Goal: Task Accomplishment & Management: Use online tool/utility

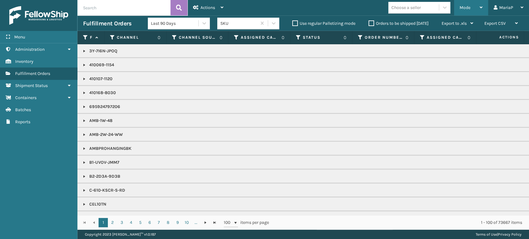
click at [480, 6] on icon at bounding box center [480, 7] width 3 height 4
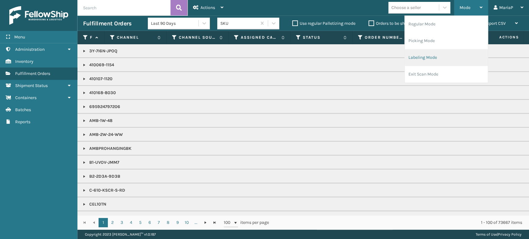
click at [447, 59] on li "Labeling Mode" at bounding box center [445, 57] width 83 height 17
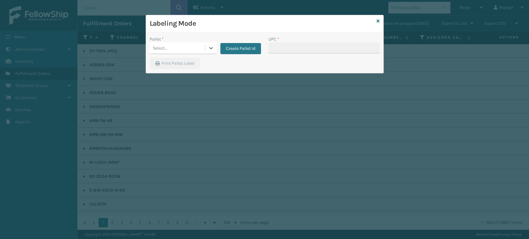
click at [216, 37] on div "Pallet *" at bounding box center [183, 39] width 67 height 7
click at [201, 50] on div "Select..." at bounding box center [177, 48] width 55 height 10
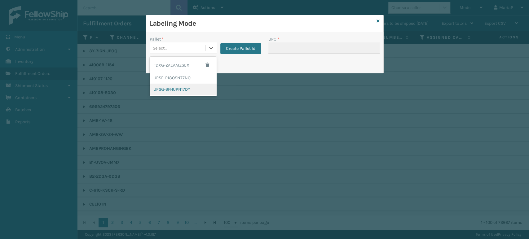
drag, startPoint x: 185, startPoint y: 86, endPoint x: 190, endPoint y: 89, distance: 5.7
click at [190, 89] on div "UPSG-6FHUPN17DY" at bounding box center [183, 89] width 67 height 11
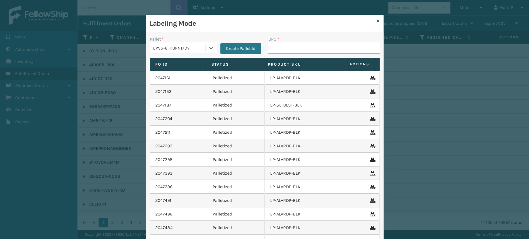
click at [284, 48] on input "UPC *" at bounding box center [323, 47] width 111 height 11
type input "8500044562"
type input "850"
type input "8537990"
type input "8500406"
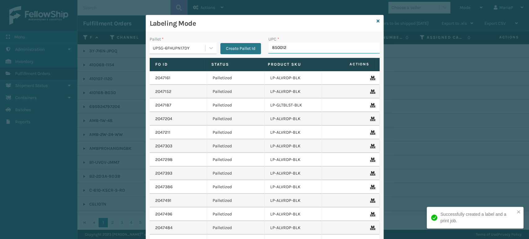
type input "8500124"
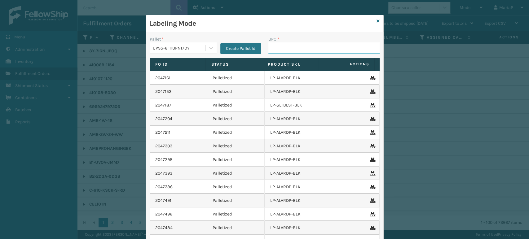
click at [285, 47] on input "UPC *" at bounding box center [323, 47] width 111 height 11
type input "LP-TRB-BLK"
type input "810090"
type input "810090933702"
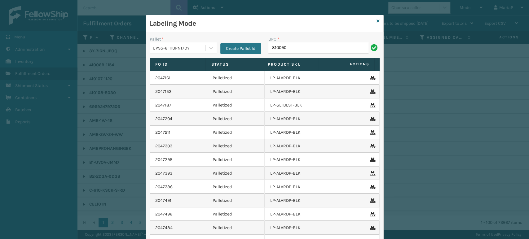
type input "8100909"
type input "68888027106"
type input "LP-RMXPLS-BLk"
type input "8100909"
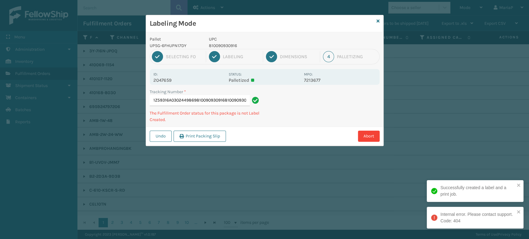
type input "1Z59316A0302449869810090930916810090930916"
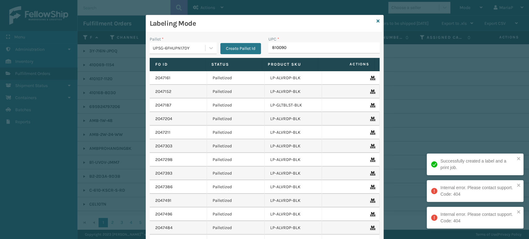
type input "8100909"
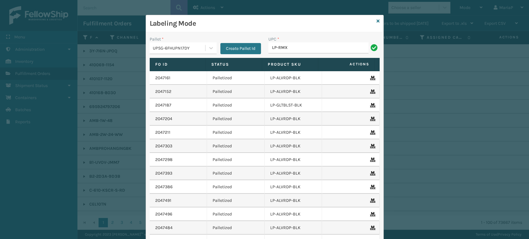
type input "LP-RMXPLS-BLk"
type input "850063730327"
type input "8500403814"
type input "8500403"
type input "810164501035"
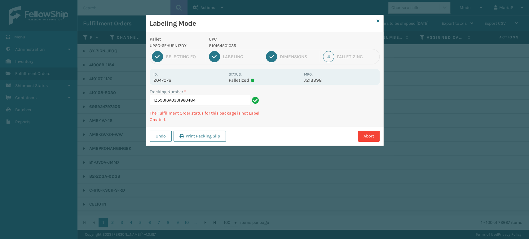
click at [229, 46] on p "810164501035" at bounding box center [254, 45] width 91 height 7
click at [230, 46] on p "810164501035" at bounding box center [254, 45] width 91 height 7
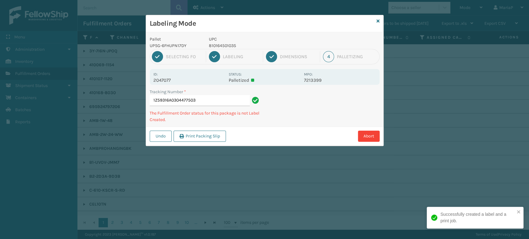
click at [213, 47] on p "810164501035" at bounding box center [254, 45] width 91 height 7
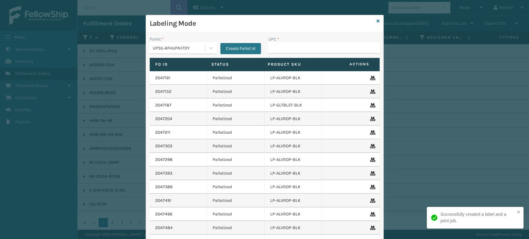
click at [216, 45] on div "Create Pallet Id" at bounding box center [238, 45] width 44 height 18
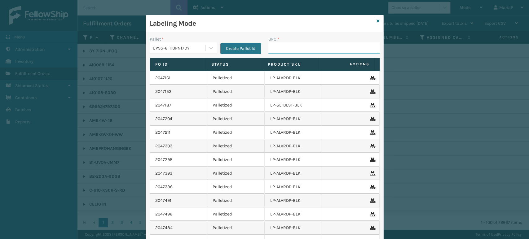
click at [327, 53] on input "UPC *" at bounding box center [323, 47] width 111 height 11
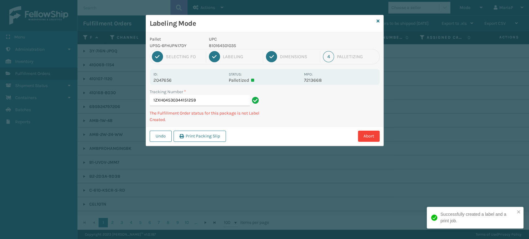
click at [212, 43] on p "810164501035" at bounding box center [254, 45] width 91 height 7
copy p "810164501035"
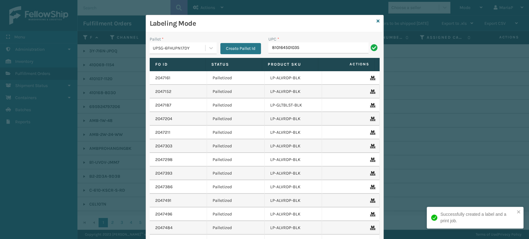
type input "810164501035"
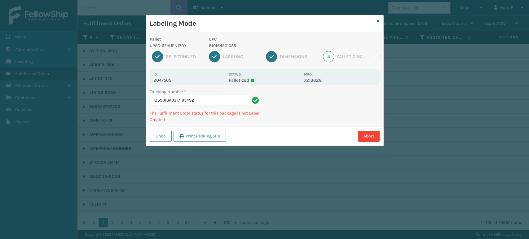
type input "1Z59316A0317193492810164501035"
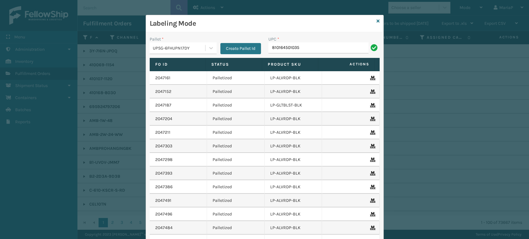
type input "810164501035"
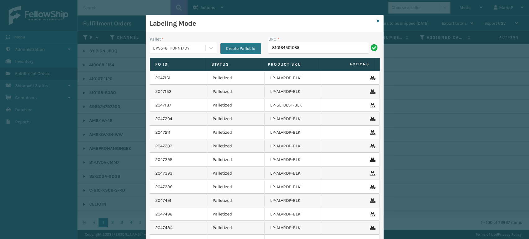
type input "810164501035"
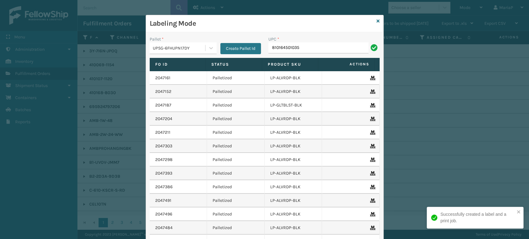
type input "810164501035"
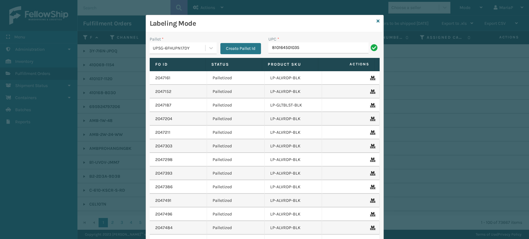
type input "810164501035"
click at [279, 49] on input "UPC *" at bounding box center [323, 47] width 111 height 11
type input "810164501035"
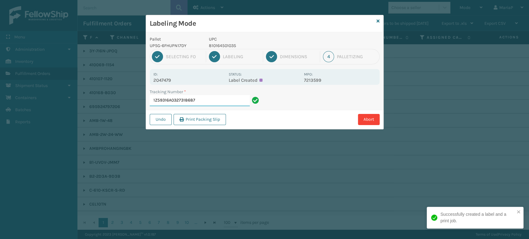
click at [206, 102] on input "1Z59316A0327318687" at bounding box center [200, 100] width 100 height 11
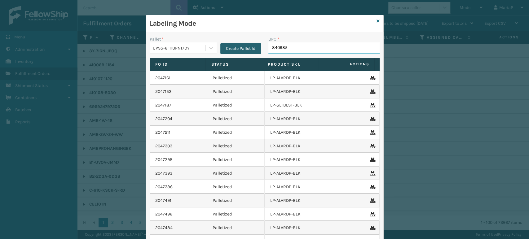
type input "8409851"
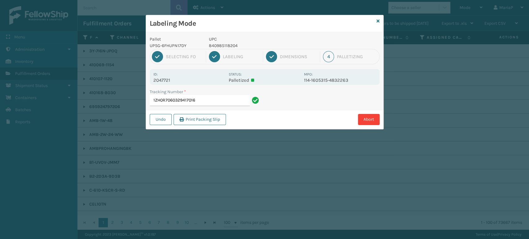
click at [235, 48] on p "840985118204" at bounding box center [254, 45] width 91 height 7
click at [233, 46] on p "840985118204" at bounding box center [254, 45] width 91 height 7
copy p "840985118204"
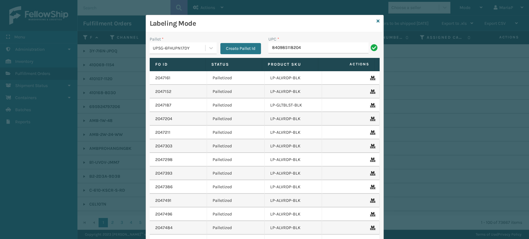
type input "840985118204"
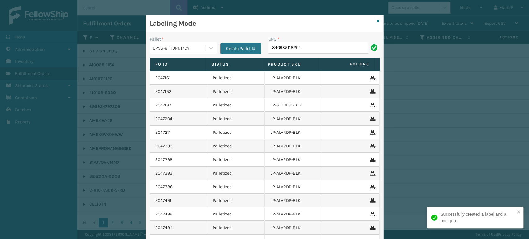
type input "840985118204"
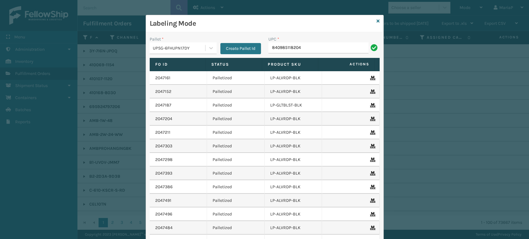
type input "840985118204"
type input "804879482475"
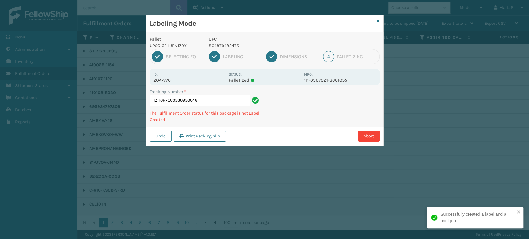
click at [226, 44] on p "804879482475" at bounding box center [254, 45] width 91 height 7
copy p "804879482475"
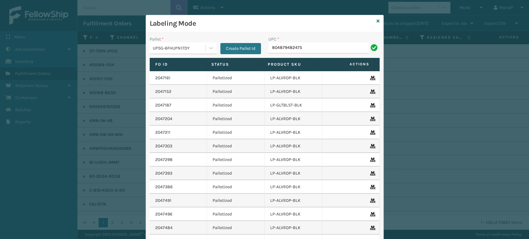
type input "804879482475"
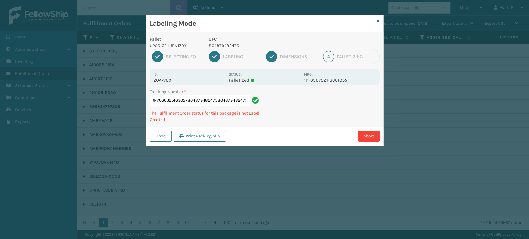
type input "1ZH0R7060325163057804879482475804879482475804879482475"
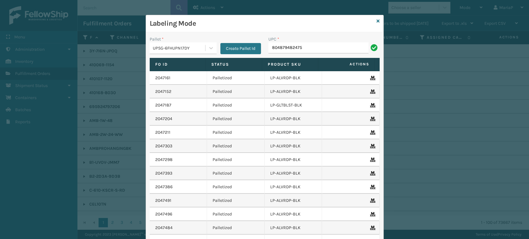
type input "804879482475"
click at [376, 19] on icon at bounding box center [377, 21] width 3 height 4
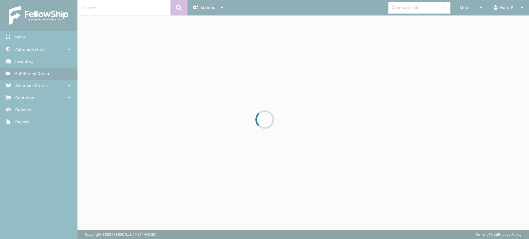
click at [113, 9] on div at bounding box center [264, 119] width 529 height 239
click at [114, 8] on div at bounding box center [264, 119] width 529 height 239
click at [118, 20] on div at bounding box center [264, 119] width 529 height 239
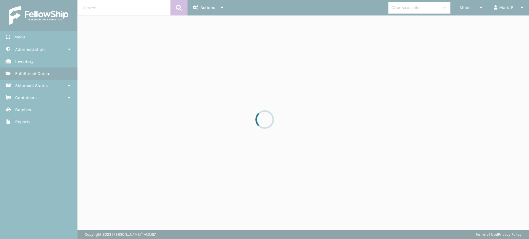
click at [136, 4] on div at bounding box center [264, 119] width 529 height 239
click at [148, 4] on div at bounding box center [264, 119] width 529 height 239
click at [142, 12] on div at bounding box center [264, 119] width 529 height 239
click at [141, 18] on div at bounding box center [264, 119] width 529 height 239
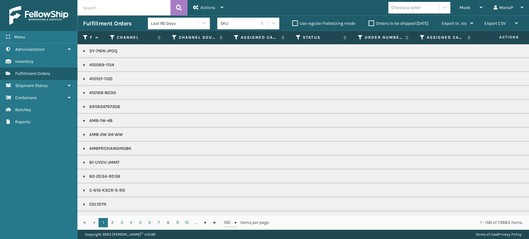
click at [120, 10] on input "text" at bounding box center [123, 7] width 93 height 15
click at [116, 12] on input "text" at bounding box center [123, 7] width 93 height 15
type input "1ZXH04530373271879"
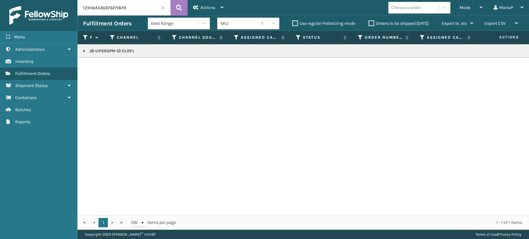
click at [164, 7] on span at bounding box center [163, 8] width 4 height 4
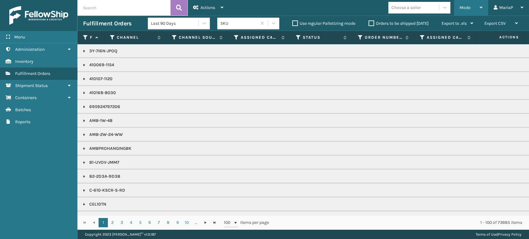
click at [476, 9] on div "Mode" at bounding box center [470, 7] width 23 height 15
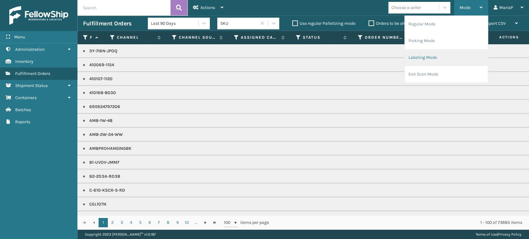
click at [445, 56] on li "Labeling Mode" at bounding box center [445, 57] width 83 height 17
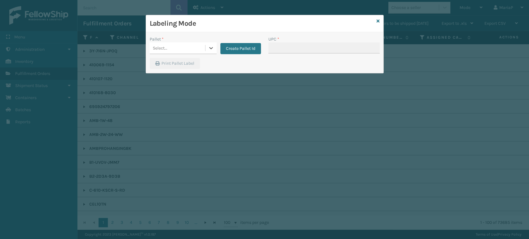
click at [196, 45] on div "Select..." at bounding box center [177, 48] width 55 height 10
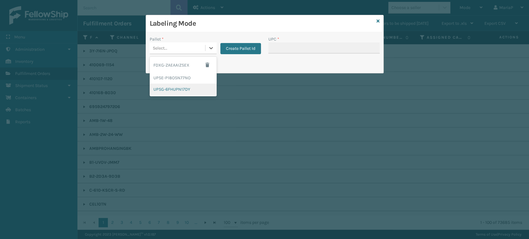
click at [185, 91] on div "UPSG-6FHUPN17DY" at bounding box center [183, 89] width 67 height 11
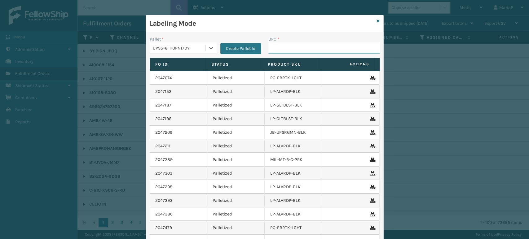
click at [293, 47] on input "UPC *" at bounding box center [323, 47] width 111 height 11
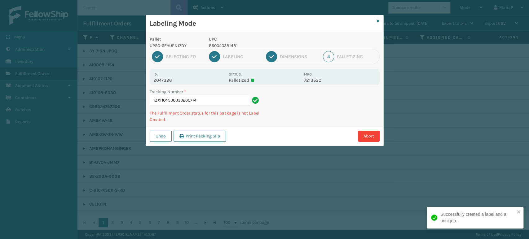
click at [223, 45] on p "850040381481" at bounding box center [254, 45] width 91 height 7
copy p "850040381481"
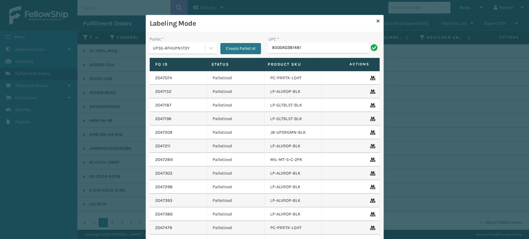
type input "850040381481"
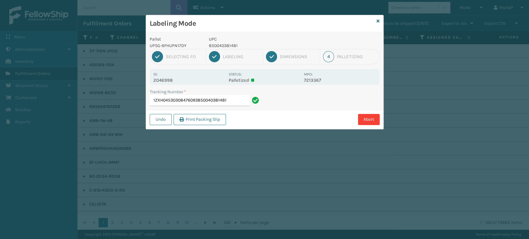
type input "1ZXH04530308476093850040381481850040381481"
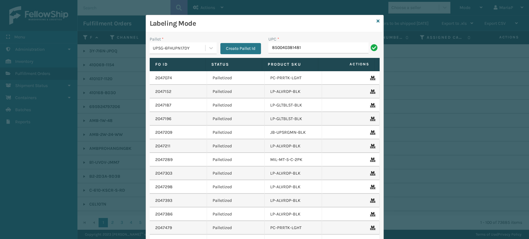
type input "850040381481"
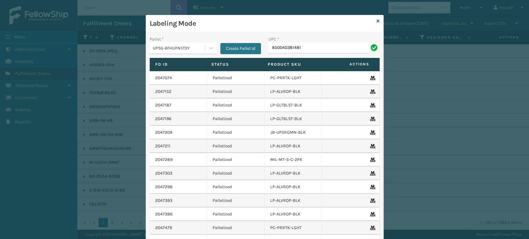
type input "850040381481"
click at [321, 50] on input "850040381481" at bounding box center [318, 47] width 100 height 11
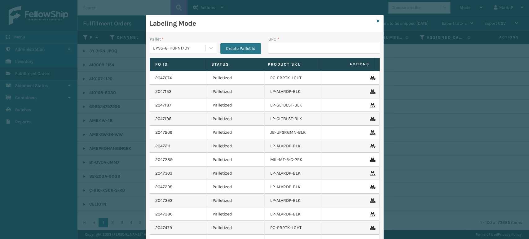
click at [373, 19] on div "Labeling Mode" at bounding box center [264, 23] width 237 height 17
click at [376, 19] on icon at bounding box center [377, 21] width 3 height 4
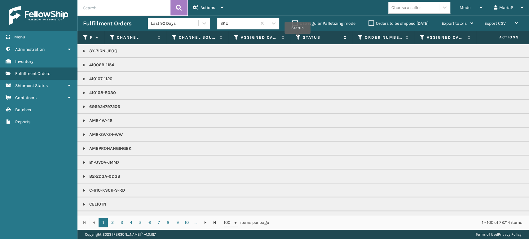
click at [297, 38] on icon at bounding box center [298, 38] width 5 height 6
click at [234, 38] on icon at bounding box center [236, 38] width 5 height 6
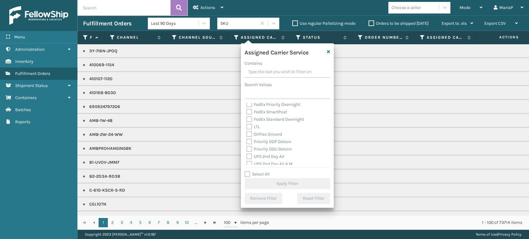
scroll to position [103, 0]
click at [250, 123] on label "UPS 2nd Day Air" at bounding box center [265, 122] width 38 height 5
click at [247, 123] on input "UPS 2nd Day Air" at bounding box center [246, 121] width 0 height 4
checkbox input "true"
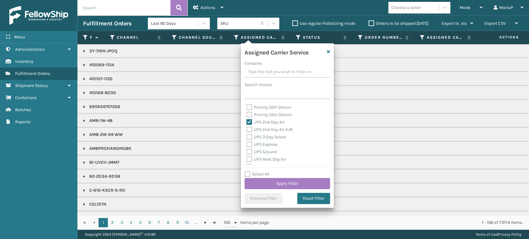
click at [249, 130] on label "UPS 2nd Day Air A.M." at bounding box center [269, 129] width 47 height 5
click at [247, 130] on input "UPS 2nd Day Air A.M." at bounding box center [246, 128] width 0 height 4
checkbox input "true"
click at [248, 137] on label "UPS 3 Day Select" at bounding box center [266, 136] width 40 height 5
click at [247, 137] on input "UPS 3 Day Select" at bounding box center [246, 135] width 0 height 4
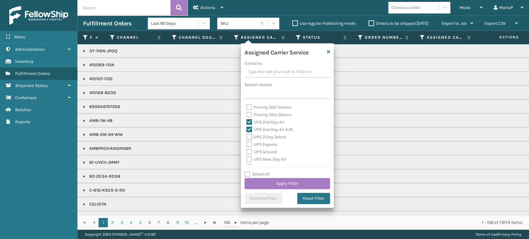
checkbox input "true"
click at [248, 146] on label "UPS Express" at bounding box center [261, 144] width 31 height 5
click at [247, 145] on input "UPS Express" at bounding box center [246, 143] width 0 height 4
checkbox input "true"
click at [247, 153] on label "UPS Ground" at bounding box center [261, 151] width 30 height 5
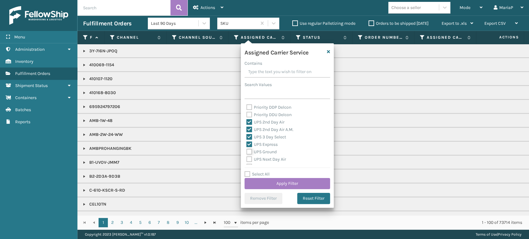
click at [247, 152] on input "UPS Ground" at bounding box center [246, 150] width 0 height 4
checkbox input "true"
click at [249, 156] on div "UPS Next Day Air" at bounding box center [287, 159] width 82 height 7
click at [250, 160] on label "UPS Next Day Air" at bounding box center [266, 159] width 40 height 5
click at [247, 160] on input "UPS Next Day Air" at bounding box center [246, 158] width 0 height 4
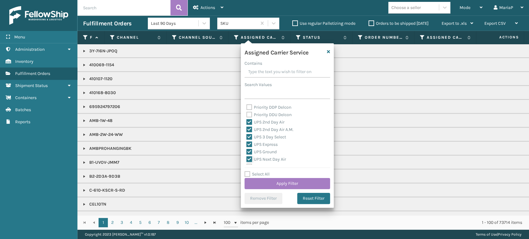
checkbox input "true"
click at [248, 130] on label "UPS Next Day Air Early" at bounding box center [271, 132] width 50 height 5
click at [247, 130] on input "UPS Next Day Air Early" at bounding box center [246, 131] width 0 height 4
checkbox input "true"
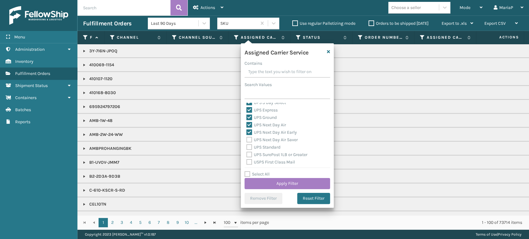
click at [250, 139] on label "UPS Next Day Air Saver" at bounding box center [271, 139] width 51 height 5
click at [247, 139] on input "UPS Next Day Air Saver" at bounding box center [246, 138] width 0 height 4
checkbox input "true"
click at [248, 145] on label "UPS Standard" at bounding box center [263, 147] width 34 height 5
click at [247, 145] on input "UPS Standard" at bounding box center [246, 146] width 0 height 4
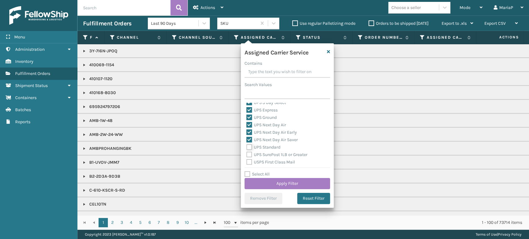
checkbox input "true"
click at [248, 152] on label "UPS SurePost 1LB or Greater" at bounding box center [276, 154] width 61 height 5
click at [247, 152] on input "UPS SurePost 1LB or Greater" at bounding box center [246, 153] width 0 height 4
checkbox input "true"
click at [295, 183] on button "Apply Filter" at bounding box center [286, 183] width 85 height 11
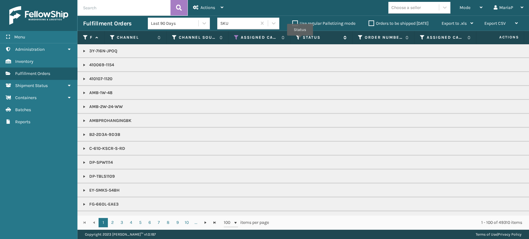
click at [300, 40] on icon at bounding box center [298, 38] width 5 height 6
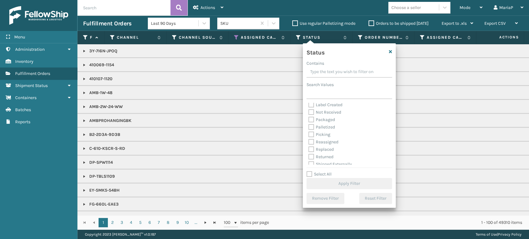
scroll to position [35, 0]
click at [312, 132] on label "Picking" at bounding box center [319, 131] width 22 height 5
click at [308, 132] on input "Picking" at bounding box center [308, 130] width 0 height 4
checkbox input "true"
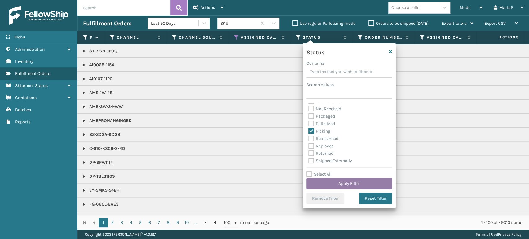
click at [359, 181] on button "Apply Filter" at bounding box center [348, 183] width 85 height 11
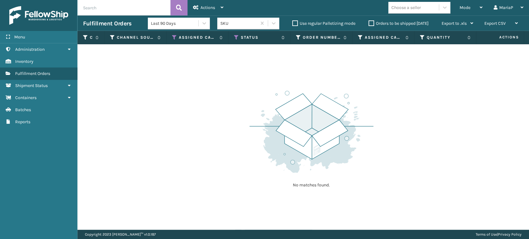
click at [369, 21] on label "Orders to be shipped [DATE]" at bounding box center [398, 23] width 60 height 5
click at [369, 21] on input "Orders to be shipped [DATE]" at bounding box center [368, 22] width 0 height 4
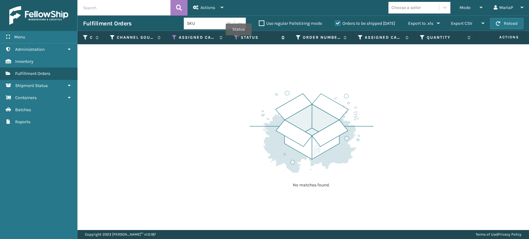
click at [238, 39] on icon at bounding box center [236, 38] width 5 height 6
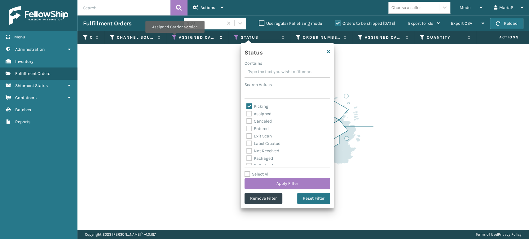
click at [174, 37] on icon at bounding box center [174, 38] width 5 height 6
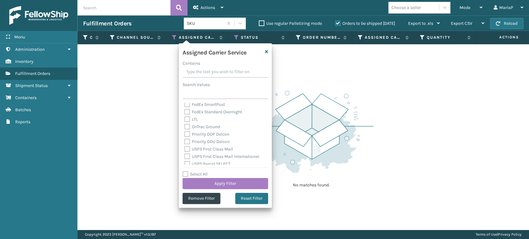
scroll to position [191, 0]
click at [186, 177] on div "Select All Apply Filter" at bounding box center [224, 180] width 85 height 19
click at [187, 172] on label "Select All" at bounding box center [194, 174] width 25 height 5
click at [187, 171] on input "Select All" at bounding box center [228, 171] width 93 height 1
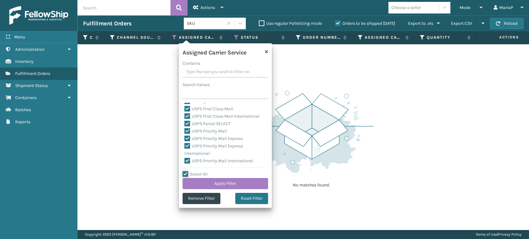
checkbox input "true"
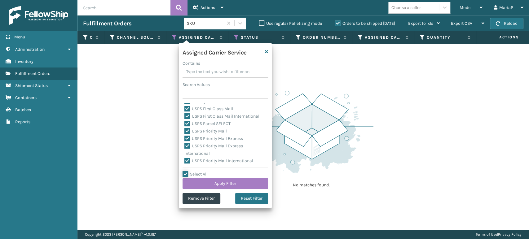
checkbox input "true"
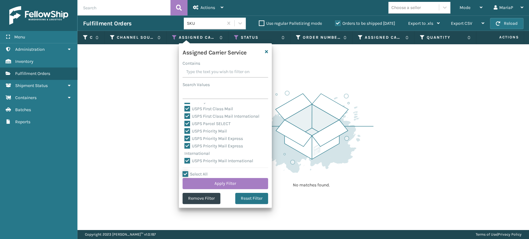
checkbox input "true"
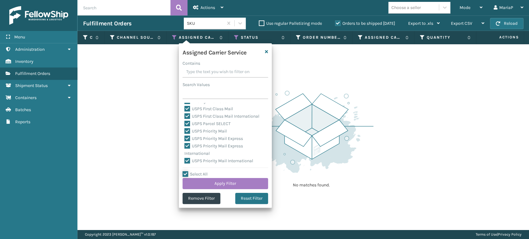
checkbox input "true"
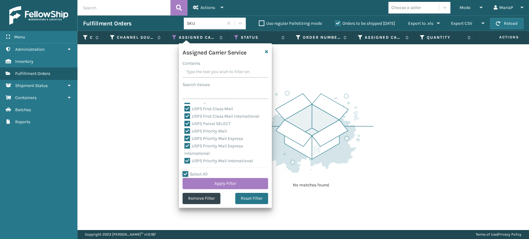
checkbox input "true"
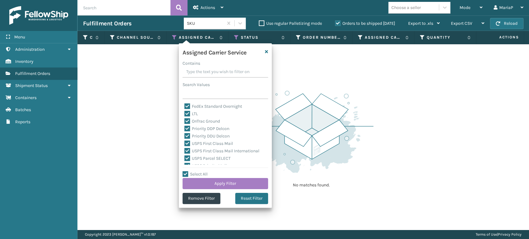
click at [186, 111] on label "LTL" at bounding box center [191, 113] width 14 height 5
click at [185, 111] on input "LTL" at bounding box center [184, 112] width 0 height 4
checkbox input "false"
click at [246, 188] on button "Apply Filter" at bounding box center [224, 183] width 85 height 11
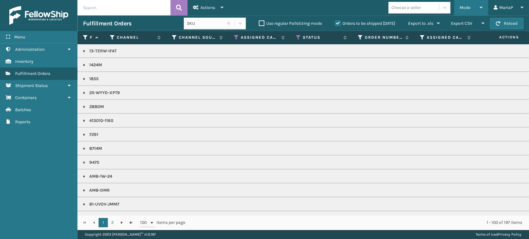
click at [473, 7] on div "Mode" at bounding box center [470, 7] width 23 height 15
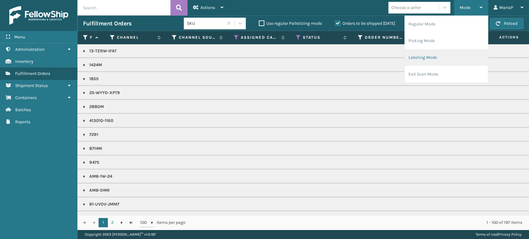
click at [434, 59] on li "Labeling Mode" at bounding box center [445, 57] width 83 height 17
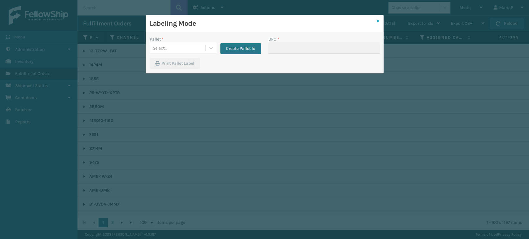
click at [377, 20] on icon at bounding box center [377, 21] width 3 height 4
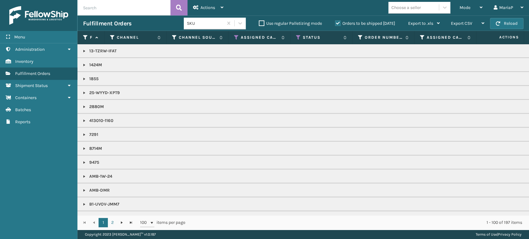
click at [425, 8] on div "Choose a seller" at bounding box center [413, 7] width 50 height 10
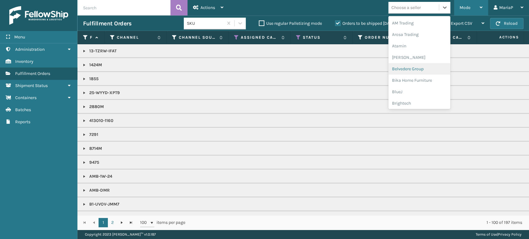
click at [459, 8] on div "Mode Regular Mode Picking Mode Labeling Mode Exit Scan Mode" at bounding box center [471, 7] width 34 height 15
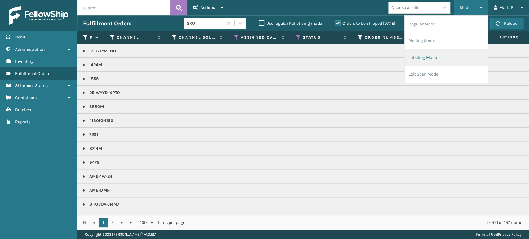
click at [443, 56] on li "Labeling Mode" at bounding box center [445, 57] width 83 height 17
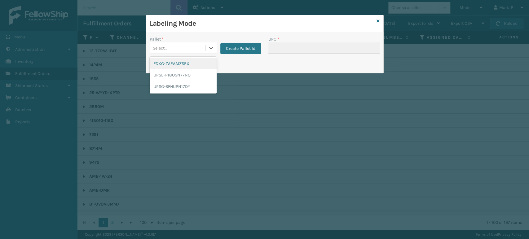
click at [203, 46] on div "Select..." at bounding box center [177, 48] width 55 height 10
click at [177, 85] on div "UPSG-6FHUPN17DY" at bounding box center [183, 86] width 67 height 11
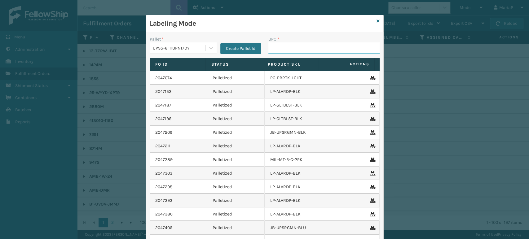
click at [274, 48] on input "UPC *" at bounding box center [323, 47] width 111 height 11
click at [170, 43] on div "UPSG-6FHUPN17DY" at bounding box center [177, 48] width 55 height 10
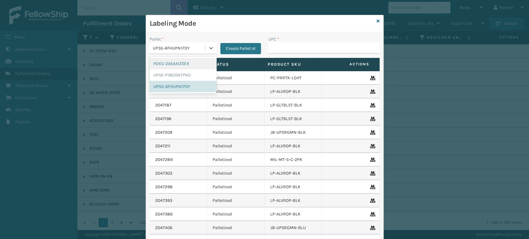
click at [189, 63] on div "FDXG-ZAEAAIZSEX" at bounding box center [183, 63] width 67 height 11
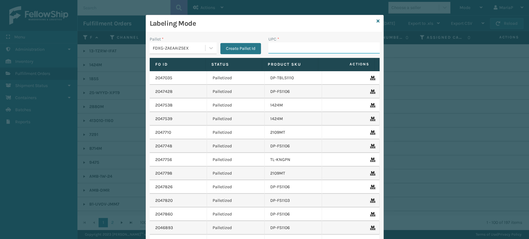
click at [325, 49] on input "UPC *" at bounding box center [323, 47] width 111 height 11
type input "850004456972"
type input "850068315048"
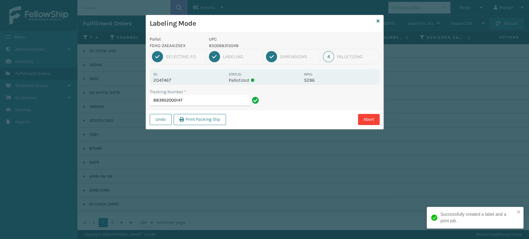
click at [221, 42] on p "850068315048" at bounding box center [254, 45] width 91 height 7
copy p "850068315048"
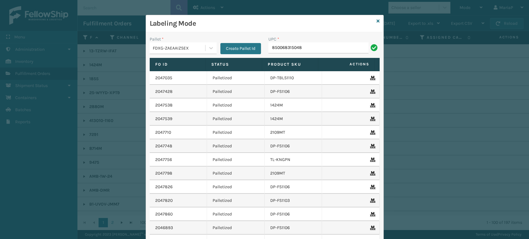
type input "850068315048"
type input "854403007056"
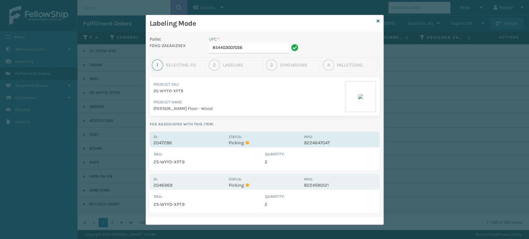
click at [154, 141] on p "2047286" at bounding box center [189, 143] width 72 height 6
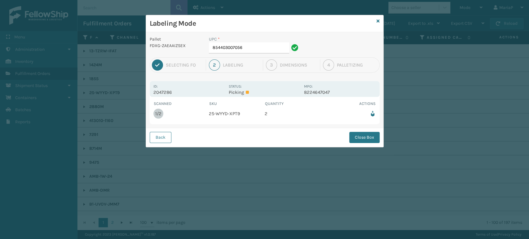
click at [242, 55] on div "UPC * 854403007056" at bounding box center [254, 46] width 99 height 21
click at [244, 51] on input "854403007056" at bounding box center [249, 47] width 80 height 11
click at [354, 138] on button "Close Box" at bounding box center [364, 137] width 30 height 11
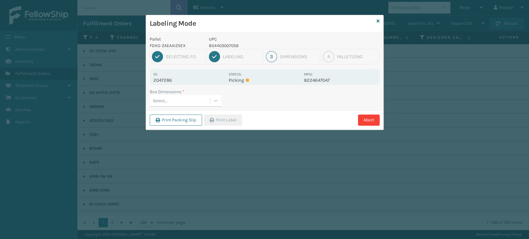
click at [190, 102] on div "Select..." at bounding box center [180, 101] width 60 height 10
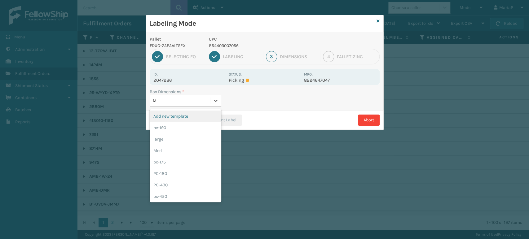
type input "MED"
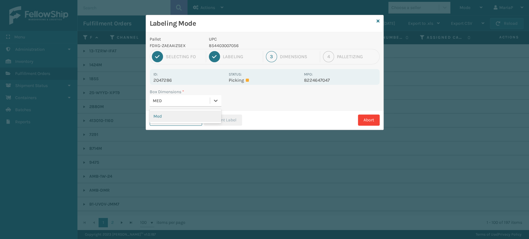
click at [196, 117] on div "Med" at bounding box center [186, 116] width 72 height 11
click at [226, 120] on button "Print Label" at bounding box center [223, 120] width 38 height 11
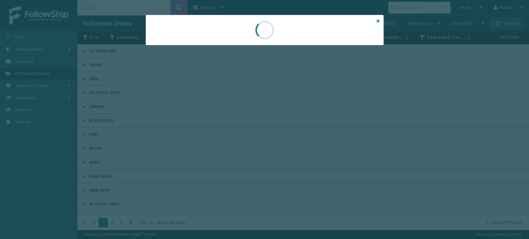
click at [229, 120] on div at bounding box center [264, 119] width 529 height 239
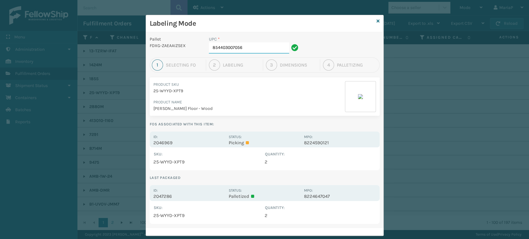
click at [246, 47] on input "854403007056" at bounding box center [249, 47] width 80 height 11
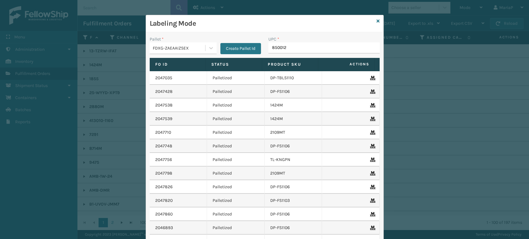
type input "8500124"
type input "8581000"
type input "850068315"
type input "850012"
type input "8500044"
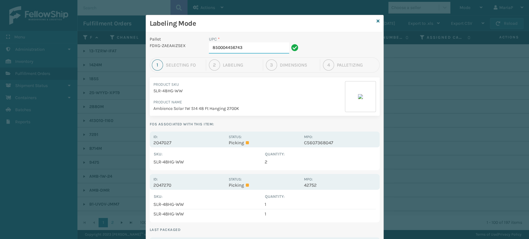
click at [249, 51] on input "850004456743" at bounding box center [249, 47] width 80 height 11
type input "850004456"
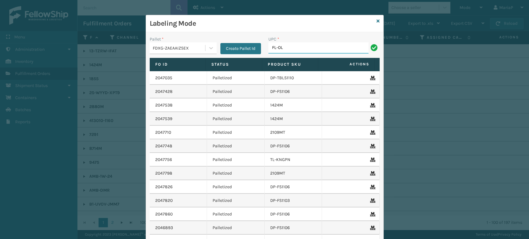
type input "FL-OLVA-CRM"
type input "8500044562"
type input "8539130"
type input "850012"
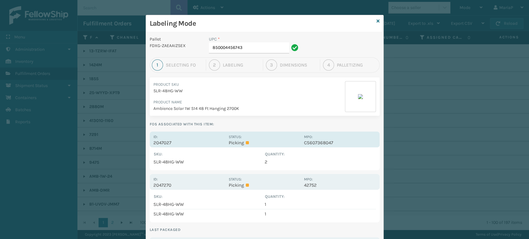
click at [158, 143] on p "2047027" at bounding box center [189, 143] width 72 height 6
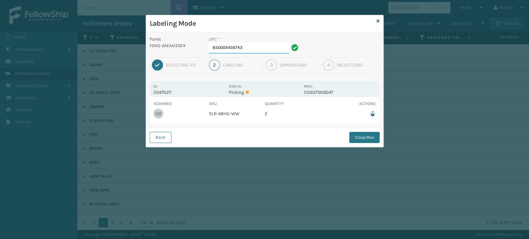
click at [254, 51] on input "850004456743" at bounding box center [249, 47] width 80 height 11
click at [365, 134] on button "Close Box" at bounding box center [364, 137] width 30 height 11
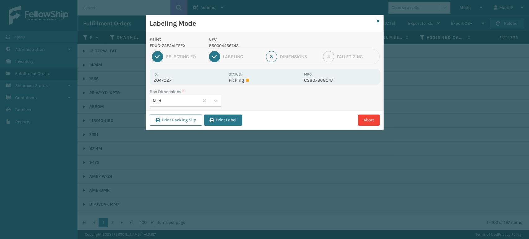
click at [229, 116] on button "Print Label" at bounding box center [223, 120] width 38 height 11
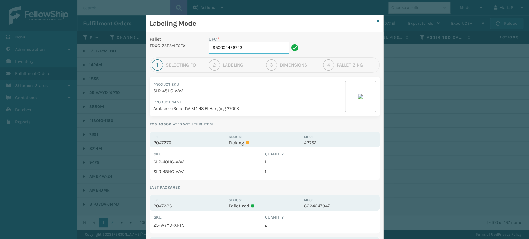
click at [251, 43] on input "850004456743" at bounding box center [249, 47] width 80 height 11
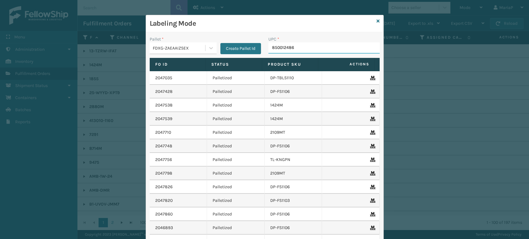
type input "8500124867"
type input "858100007920"
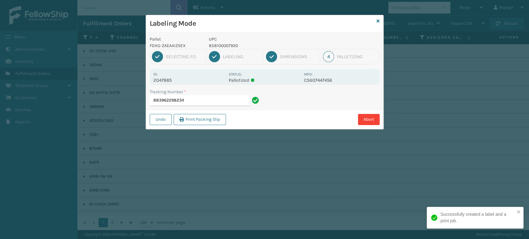
click at [221, 44] on p "858100007920" at bounding box center [254, 45] width 91 height 7
copy p "858100007920"
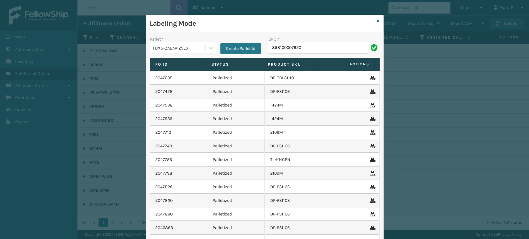
type input "858100007920"
type input "850012486312"
type input "850012486602"
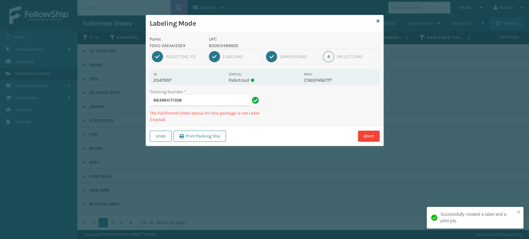
click at [230, 46] on p "850012486602" at bounding box center [254, 45] width 91 height 7
copy p "850012486602"
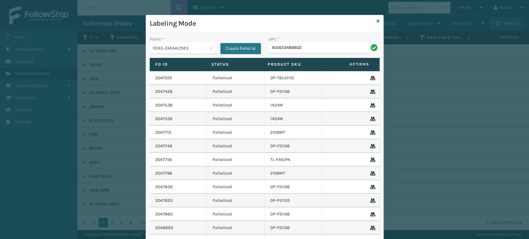
type input "850012486602"
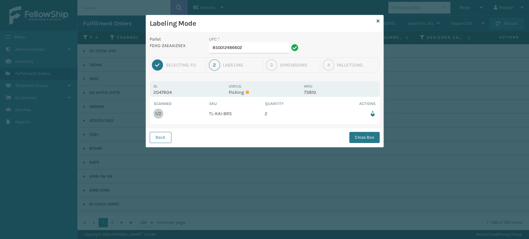
click at [296, 47] on icon at bounding box center [294, 47] width 7 height 7
click at [280, 48] on input "850012486602" at bounding box center [249, 47] width 80 height 11
click at [378, 141] on button "Close Box" at bounding box center [364, 137] width 30 height 11
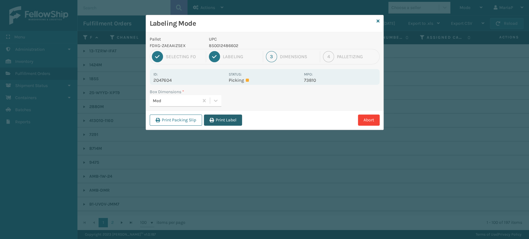
click at [229, 119] on button "Print Label" at bounding box center [223, 120] width 38 height 11
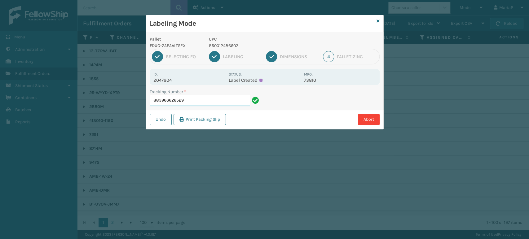
click at [194, 97] on input "883966626529" at bounding box center [200, 100] width 100 height 11
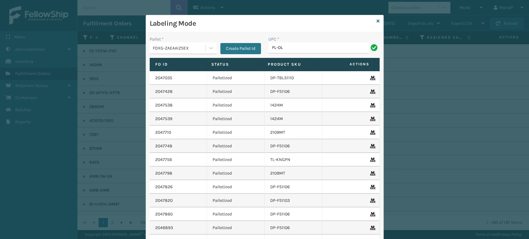
drag, startPoint x: 296, startPoint y: 65, endPoint x: 299, endPoint y: 64, distance: 3.2
click at [299, 64] on label "Product SKU" at bounding box center [290, 65] width 45 height 6
drag, startPoint x: 302, startPoint y: 64, endPoint x: 299, endPoint y: 61, distance: 5.0
click at [303, 64] on label "Product SKU" at bounding box center [290, 65] width 45 height 6
click at [282, 53] on input "FL-OL" at bounding box center [318, 47] width 100 height 11
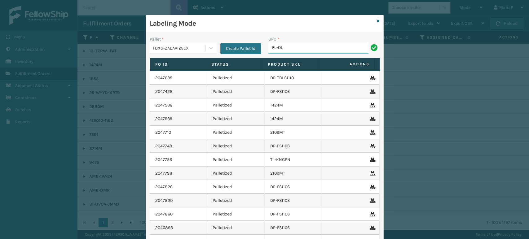
type input "FL-OLVA-CRM"
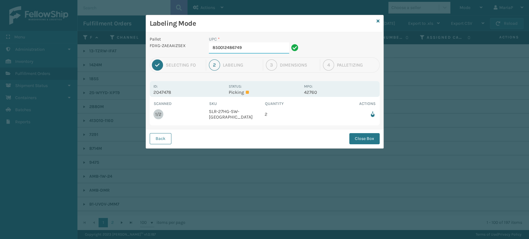
drag, startPoint x: 277, startPoint y: 46, endPoint x: 266, endPoint y: 46, distance: 11.5
click at [277, 46] on input "850012486749" at bounding box center [249, 47] width 80 height 11
click at [365, 140] on button "Close Box" at bounding box center [364, 138] width 30 height 11
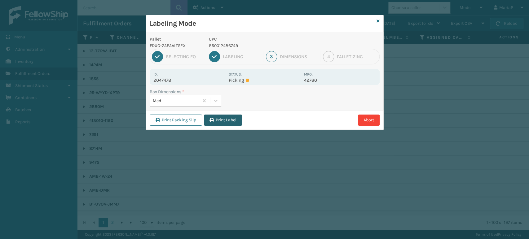
click at [216, 116] on button "Print Label" at bounding box center [223, 120] width 38 height 11
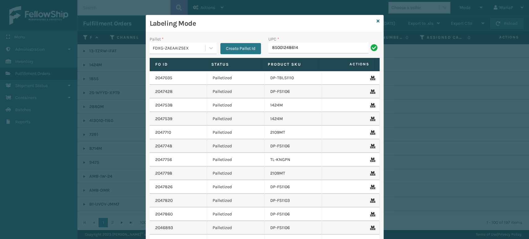
type input "850012486145"
type input "8581000"
type input "857899"
type input "8500"
type input "8581"
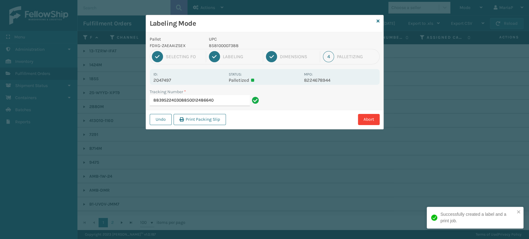
type input "883952240308850012486640"
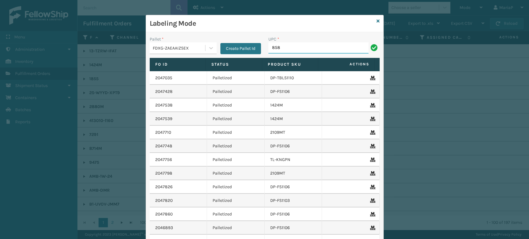
type input "8581"
type input "858100"
type input "850012486763"
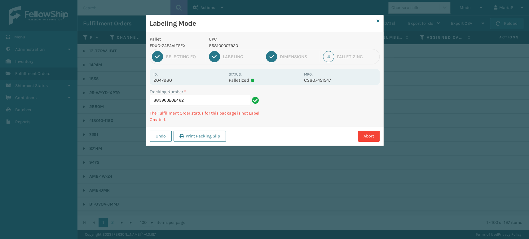
click at [213, 43] on p "858100007920" at bounding box center [254, 45] width 91 height 7
copy p "858100007920"
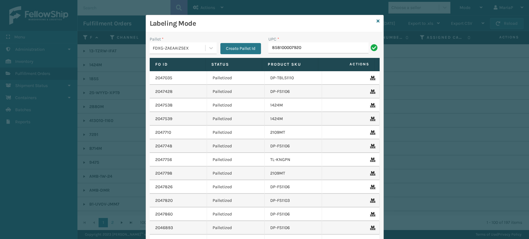
type input "858100007920"
type input "8500406"
type input "850012486589"
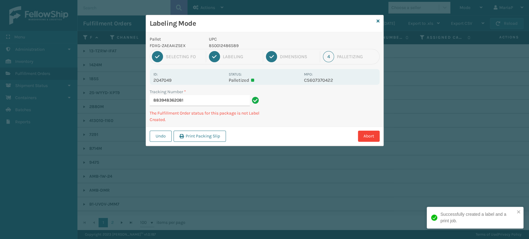
click at [230, 48] on p "850012486589" at bounding box center [254, 45] width 91 height 7
copy p "850012486589"
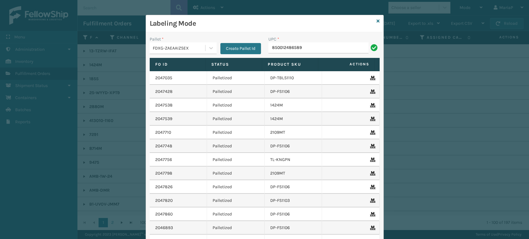
type input "850012486589"
type input "858100007906"
type input "8500406670"
type input "8500124"
type input "85001248664"
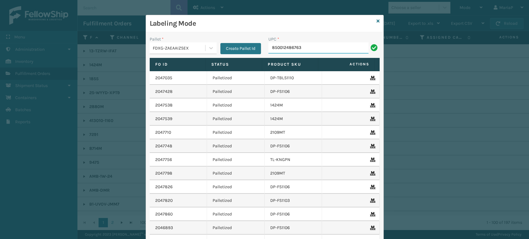
type input "850012486763"
type input "850012486701"
type input "0688880"
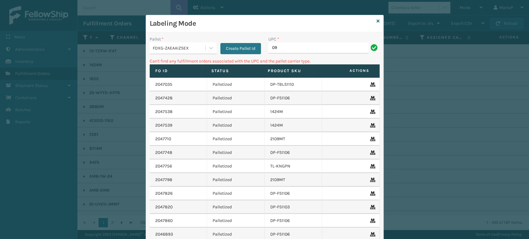
type input "0"
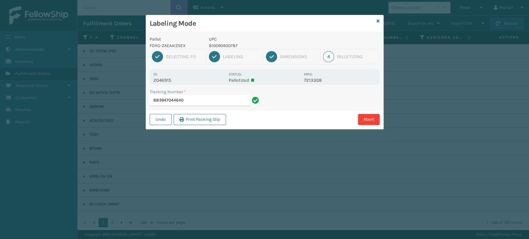
click at [179, 29] on div "Labeling Mode" at bounding box center [264, 23] width 237 height 17
drag, startPoint x: 229, startPoint y: 64, endPoint x: 340, endPoint y: 136, distance: 132.1
click at [318, 120] on div "Pallet FDXG-ZAEAAIZSEX UPC 810090930787 1 Selecting FO 2 Labeling 3 Dimensions …" at bounding box center [264, 80] width 237 height 97
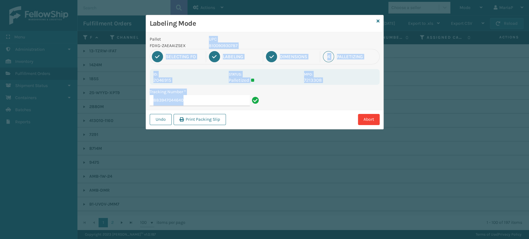
click at [342, 137] on div "Labeling Mode Pallet FDXG-ZAEAAIZSEX UPC 810090930787 1 Selecting FO 2 Labeling…" at bounding box center [264, 119] width 529 height 239
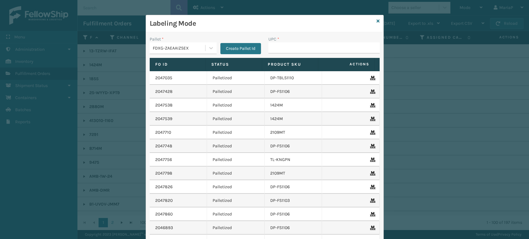
drag, startPoint x: 18, startPoint y: 13, endPoint x: 20, endPoint y: 0, distance: 12.8
click at [18, 13] on div "Labeling Mode Pallet * FDXG-ZAEAAIZSEX Create Pallet Id UPC * Fo Id Status Prod…" at bounding box center [264, 119] width 529 height 239
click at [281, 47] on input "UPC *" at bounding box center [323, 47] width 111 height 11
type input "810090933658"
type input "81009093"
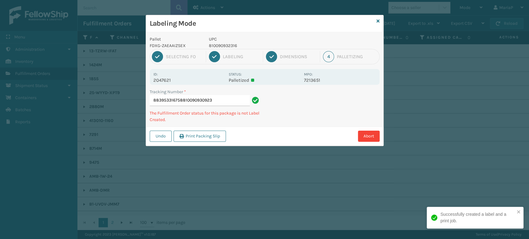
type input "883953316758810090930923"
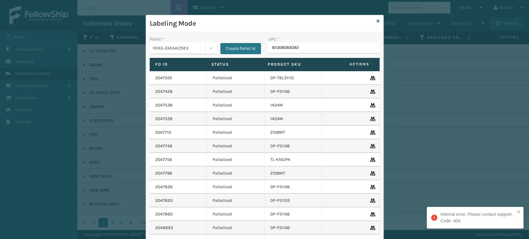
type input "810090930923"
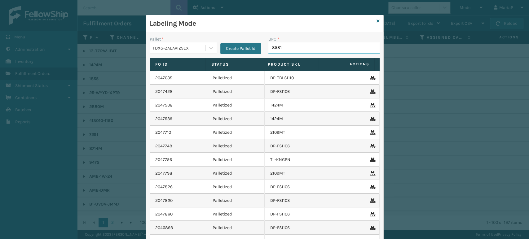
type input "85810"
type input "8581000"
type input "85000445692"
type input "858100007906"
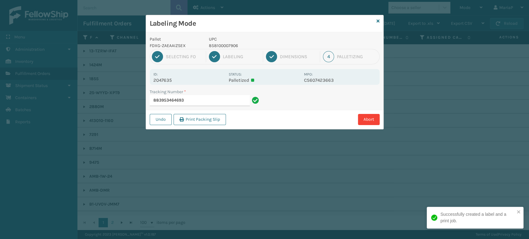
click at [230, 48] on p "858100007906" at bounding box center [254, 45] width 91 height 7
copy p "858100007906"
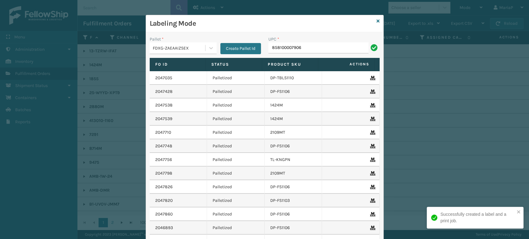
type input "858100007906"
click at [356, 44] on input "858100007906" at bounding box center [318, 47] width 100 height 11
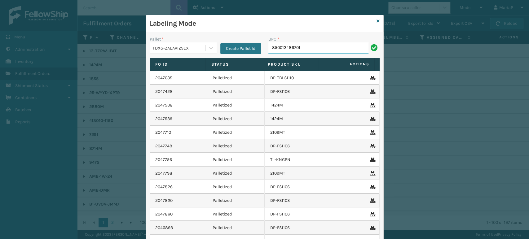
type input "850012486701"
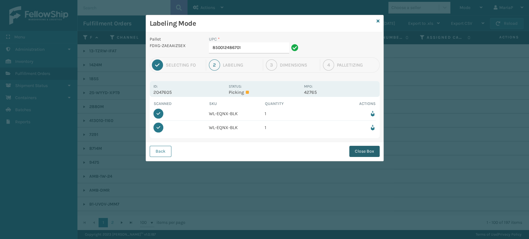
click at [357, 152] on button "Close Box" at bounding box center [364, 151] width 30 height 11
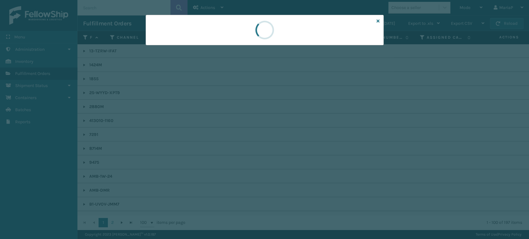
click at [357, 152] on div at bounding box center [264, 119] width 529 height 239
drag, startPoint x: 357, startPoint y: 152, endPoint x: 361, endPoint y: 150, distance: 5.1
click at [358, 151] on div at bounding box center [264, 119] width 529 height 239
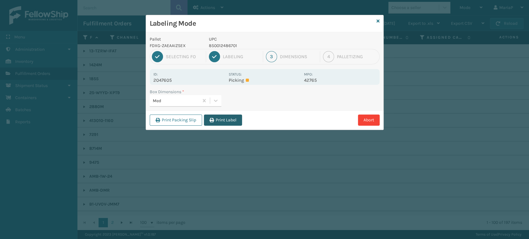
click at [221, 116] on button "Print Label" at bounding box center [223, 120] width 38 height 11
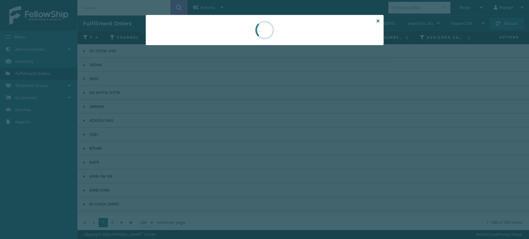
click at [221, 116] on div at bounding box center [264, 119] width 529 height 239
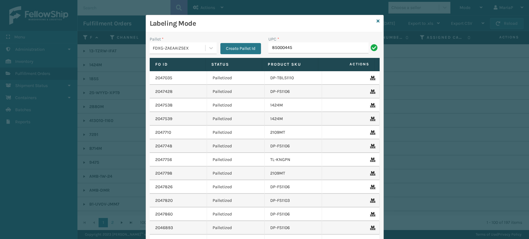
type input "850004456"
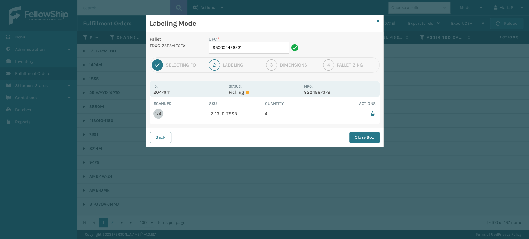
click at [159, 142] on button "Back" at bounding box center [161, 137] width 22 height 11
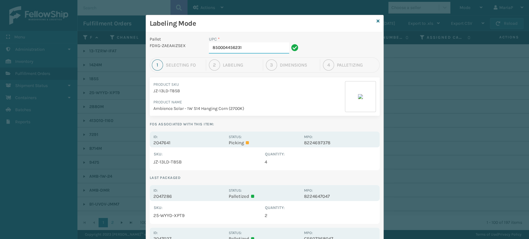
click at [248, 50] on input "850004456231" at bounding box center [249, 47] width 80 height 11
type input "850004456743"
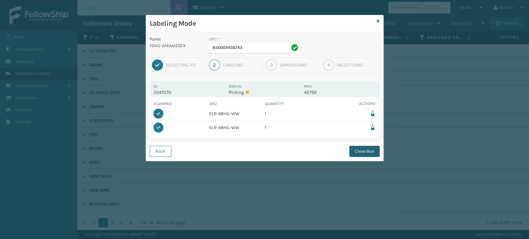
click at [355, 151] on button "Close Box" at bounding box center [364, 151] width 30 height 11
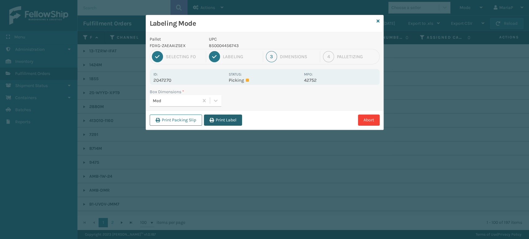
click at [219, 123] on button "Print Label" at bounding box center [223, 120] width 38 height 11
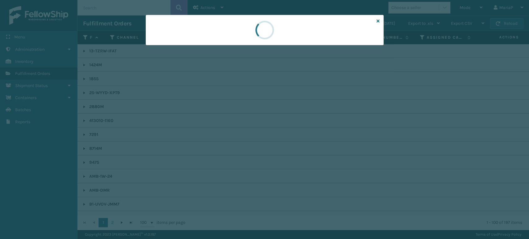
click at [220, 123] on div at bounding box center [264, 119] width 529 height 239
click at [220, 122] on div at bounding box center [264, 119] width 529 height 239
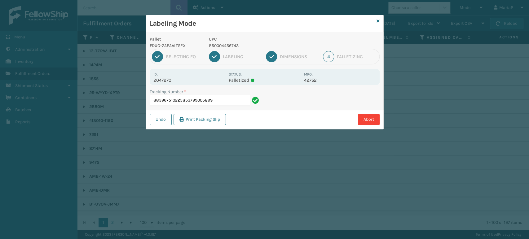
type input "883967510225853799005899"
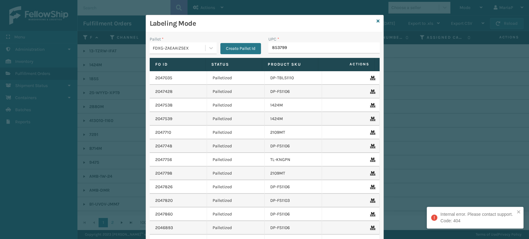
type input "8537990"
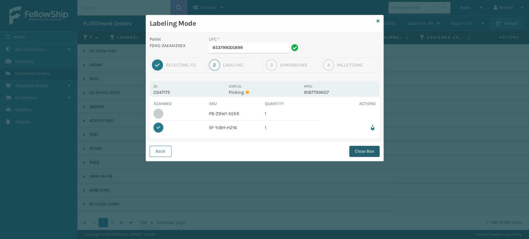
click at [364, 149] on button "Close Box" at bounding box center [364, 151] width 30 height 11
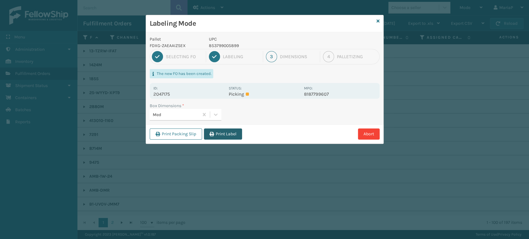
click at [211, 134] on icon "button" at bounding box center [211, 134] width 4 height 4
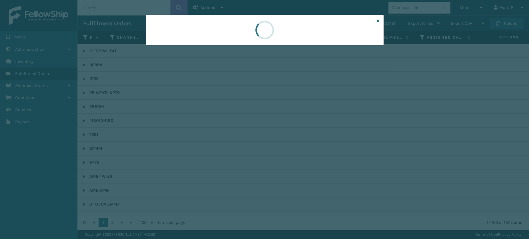
click at [211, 134] on div at bounding box center [264, 119] width 529 height 239
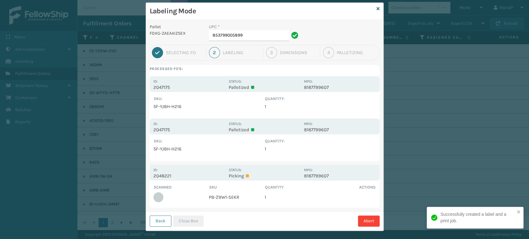
scroll to position [19, 0]
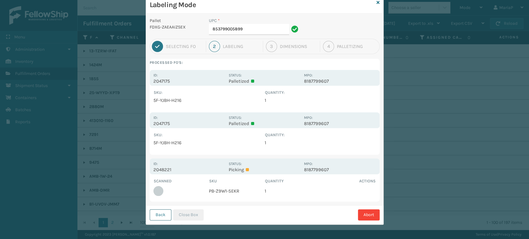
click at [156, 216] on button "Back" at bounding box center [161, 214] width 22 height 11
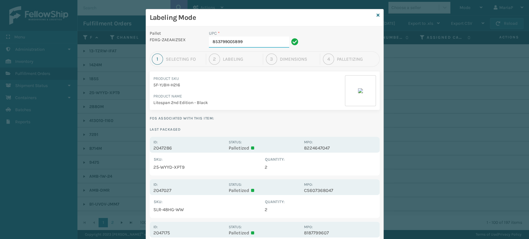
scroll to position [0, 0]
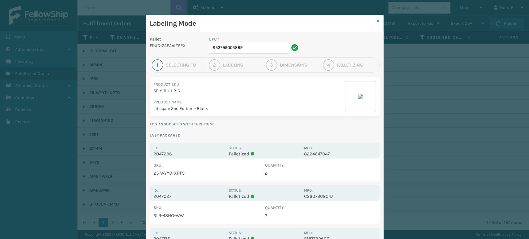
click at [376, 19] on icon at bounding box center [377, 21] width 3 height 4
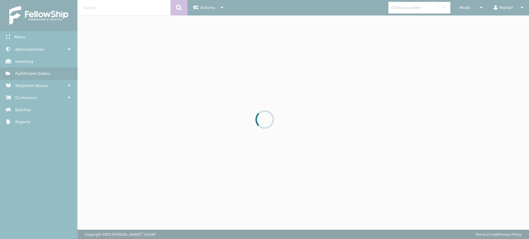
click at [466, 6] on div at bounding box center [264, 119] width 529 height 239
click at [466, 5] on span "Mode" at bounding box center [464, 7] width 11 height 5
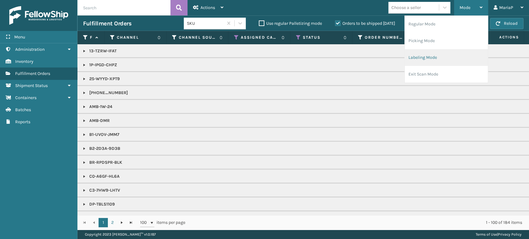
click at [442, 57] on li "Labeling Mode" at bounding box center [445, 57] width 83 height 17
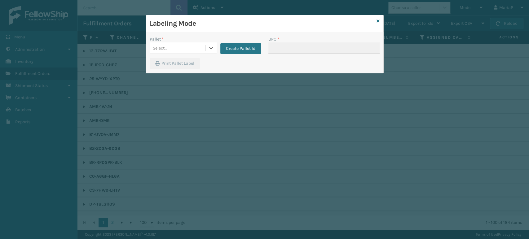
click at [166, 48] on div "Select..." at bounding box center [160, 48] width 15 height 7
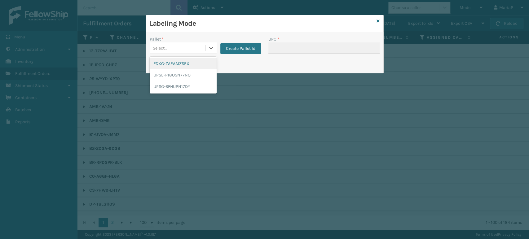
click at [195, 59] on div "FDXG-ZAEAAIZSEX" at bounding box center [183, 63] width 67 height 11
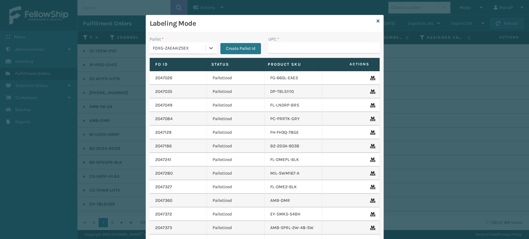
click at [277, 42] on div "UPC *" at bounding box center [323, 39] width 111 height 7
click at [282, 50] on input "UPC *" at bounding box center [323, 47] width 111 height 11
type input "850012486275"
type input "85000445623"
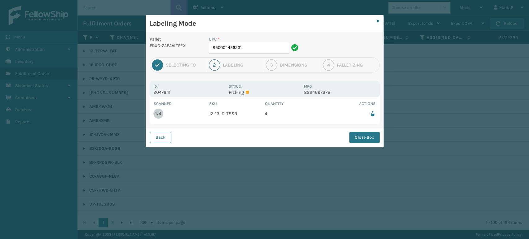
click at [172, 133] on div "Back Close Box" at bounding box center [264, 137] width 237 height 19
click at [168, 135] on button "Back" at bounding box center [161, 137] width 22 height 11
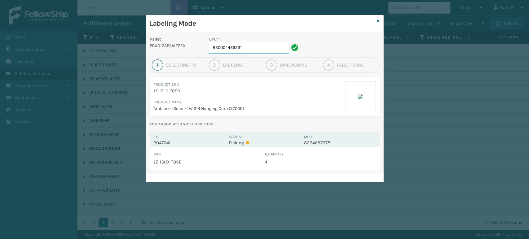
click at [260, 50] on input "850004456231" at bounding box center [249, 47] width 80 height 11
type input "8500"
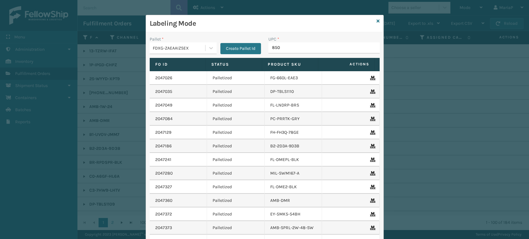
type input "8500"
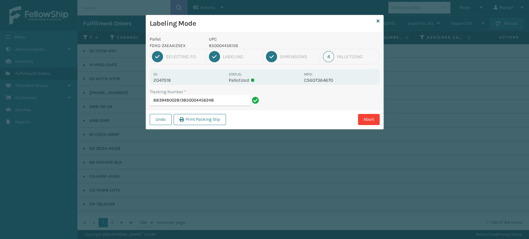
type input "883948002813850004456248"
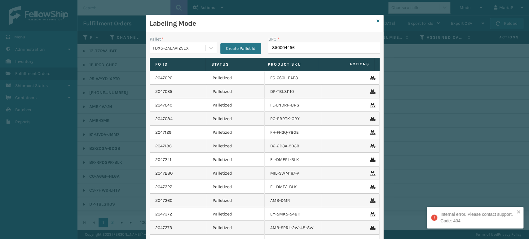
type input "8500044562"
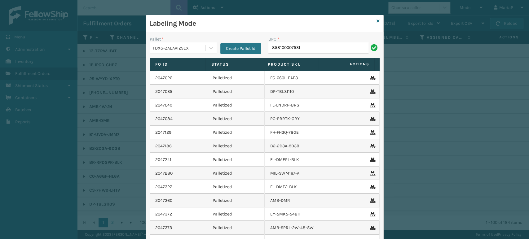
type input "858100007531"
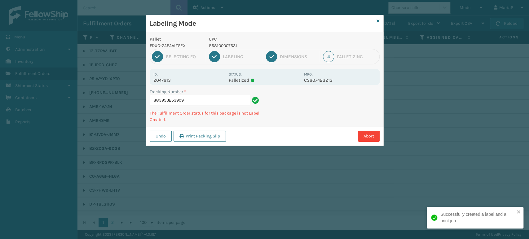
click at [221, 41] on p "UPC" at bounding box center [254, 39] width 91 height 7
click at [222, 42] on div "UPC 858100007531" at bounding box center [254, 42] width 99 height 13
click at [223, 44] on p "858100007531" at bounding box center [254, 45] width 91 height 7
click at [221, 43] on p "858100007531" at bounding box center [254, 45] width 91 height 7
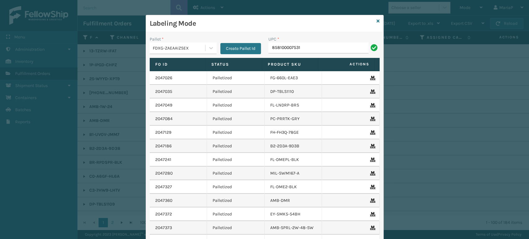
type input "858100007531"
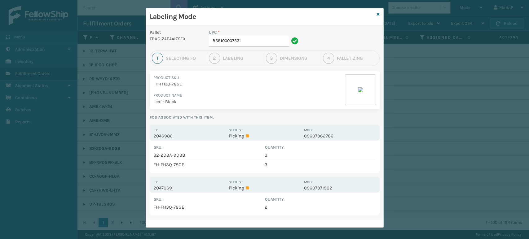
scroll to position [10, 0]
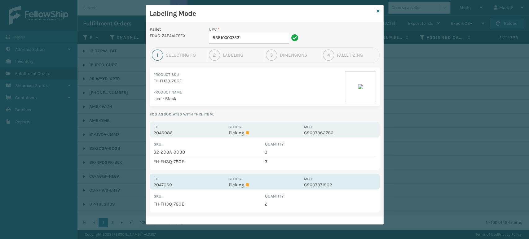
click at [168, 184] on p "2047069" at bounding box center [189, 185] width 72 height 6
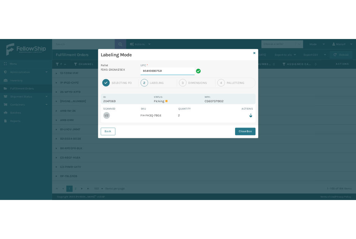
scroll to position [0, 0]
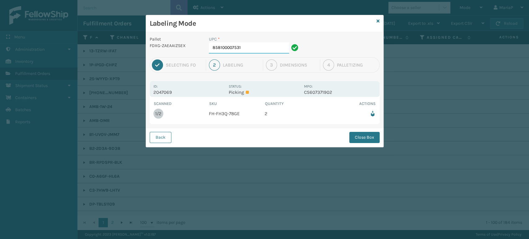
click at [246, 49] on input "858100007531" at bounding box center [249, 47] width 80 height 11
click at [368, 138] on button "Close Box" at bounding box center [364, 137] width 30 height 11
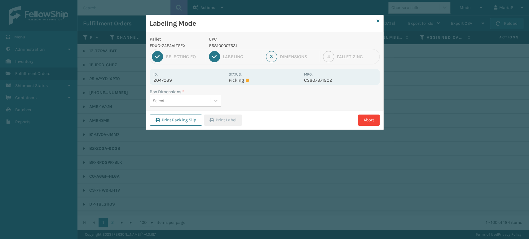
click at [369, 139] on div "Labeling Mode Pallet FDXG-ZAEAAIZSEX UPC 858100007531 1 Selecting FO 2 Labeling…" at bounding box center [264, 119] width 529 height 239
click at [199, 96] on div "Select..." at bounding box center [180, 101] width 60 height 10
drag, startPoint x: 196, startPoint y: 110, endPoint x: 218, endPoint y: 119, distance: 23.6
click at [198, 111] on div "Med" at bounding box center [186, 116] width 72 height 14
type input "MED"
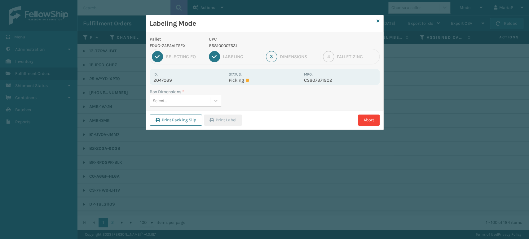
click at [194, 101] on div "Select..." at bounding box center [180, 101] width 60 height 10
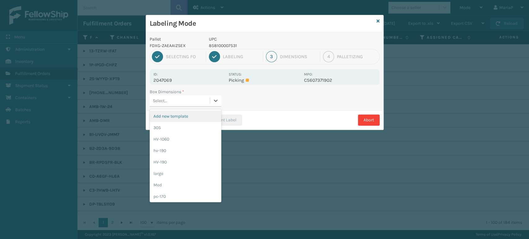
type input "N"
type input "MED"
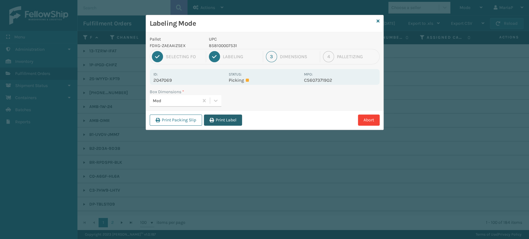
click at [233, 119] on button "Print Label" at bounding box center [223, 120] width 38 height 11
click at [237, 117] on div "Labeling Mode Pallet FDXG-ZAEAAIZSEX UPC 858100007531 1 Selecting FO 2 Labeling…" at bounding box center [264, 119] width 529 height 239
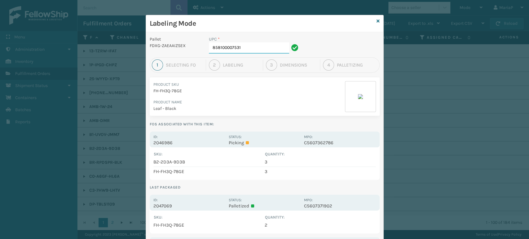
click at [250, 51] on input "858100007531" at bounding box center [249, 47] width 80 height 11
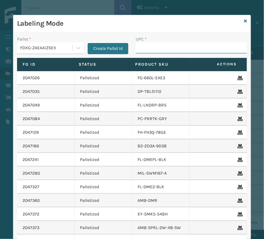
click at [194, 49] on input "UPC *" at bounding box center [191, 47] width 111 height 11
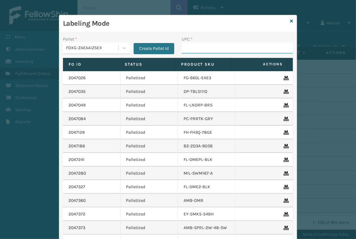
click at [186, 42] on input "UPC *" at bounding box center [236, 47] width 111 height 11
click at [188, 45] on input "UPC *" at bounding box center [236, 47] width 111 height 11
type input "850012486312"
type input "853613008072"
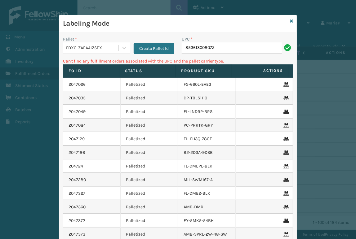
click at [191, 49] on input "853613008072" at bounding box center [231, 47] width 100 height 11
type input "85313008072"
click at [189, 51] on input "85313008072" at bounding box center [231, 47] width 100 height 11
type input "859313008072"
click at [222, 51] on input "859313008072" at bounding box center [231, 47] width 100 height 11
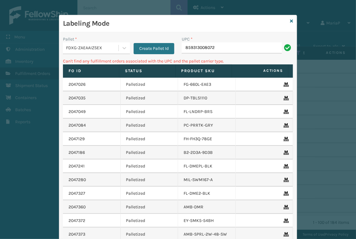
click at [223, 51] on input "859313008072" at bounding box center [231, 47] width 100 height 11
type input "853913008072"
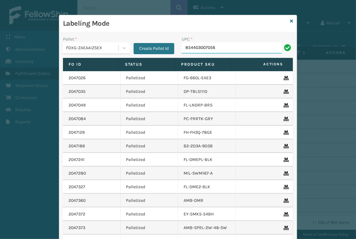
type input "854403007056"
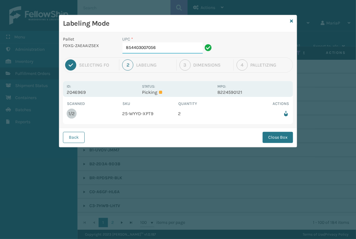
click at [162, 48] on input "854403007056" at bounding box center [162, 47] width 80 height 11
click at [265, 136] on button "Close Box" at bounding box center [277, 137] width 30 height 11
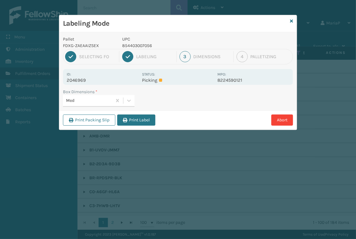
click at [128, 115] on button "Print Label" at bounding box center [136, 120] width 38 height 11
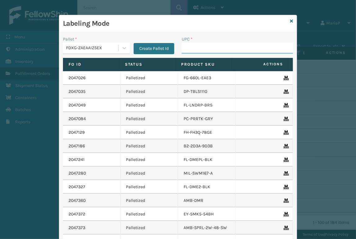
click at [197, 49] on input "UPC *" at bounding box center [236, 47] width 111 height 11
type input "850040667288"
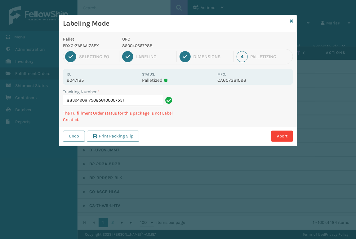
type input "883949061750858100007531"
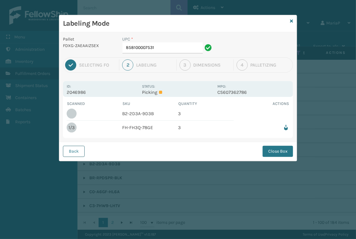
click at [75, 146] on button "Back" at bounding box center [74, 151] width 22 height 11
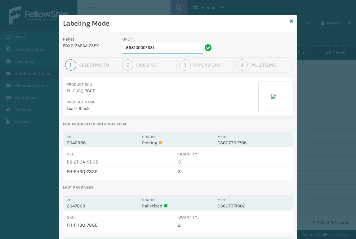
click at [156, 52] on input "858100007531" at bounding box center [162, 47] width 80 height 11
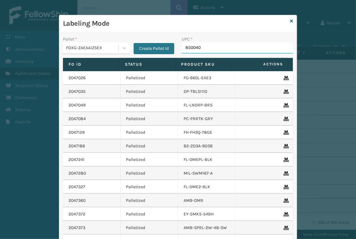
type input "8500406"
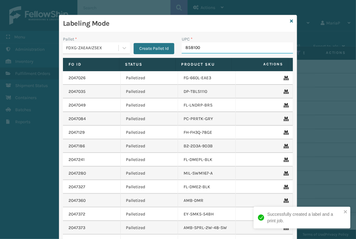
type input "8581000"
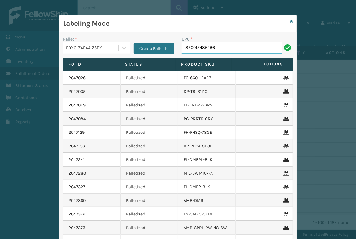
type input "850012486466"
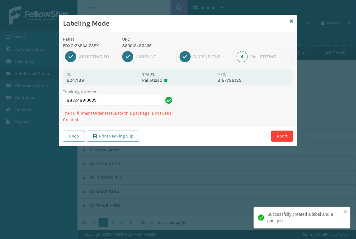
drag, startPoint x: 8, startPoint y: 47, endPoint x: 136, endPoint y: 44, distance: 127.9
click at [136, 44] on p "850012486466" at bounding box center [167, 45] width 91 height 7
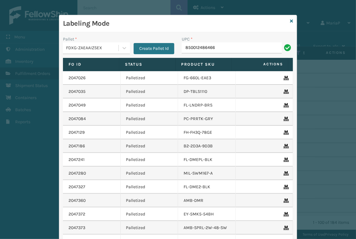
type input "850012486466"
type input "858100007555"
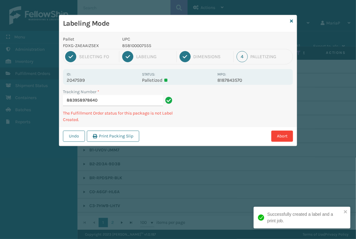
click at [142, 49] on div "1 Selecting FO 2 Labeling 3 Dimensions 4 Palletizing" at bounding box center [178, 56] width 230 height 15
click at [140, 47] on p "858100007555" at bounding box center [167, 45] width 91 height 7
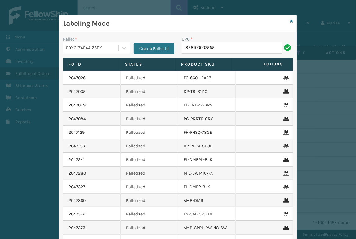
type input "858100007555"
paste input "858100007555"
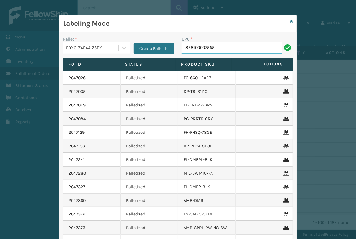
type input "858100007555"
type input "858111117715"
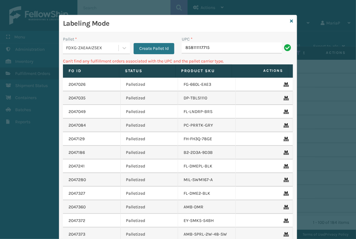
click at [212, 51] on input "858111117715" at bounding box center [231, 47] width 100 height 11
type input "858100007715"
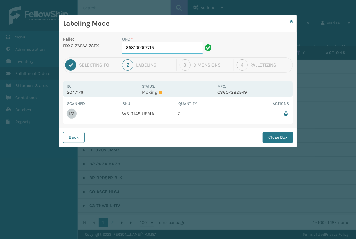
click at [185, 46] on input "858100007715" at bounding box center [162, 47] width 80 height 11
click at [265, 139] on button "Close Box" at bounding box center [277, 137] width 30 height 11
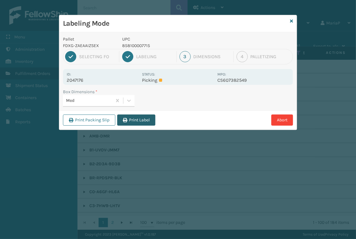
click at [130, 116] on button "Print Label" at bounding box center [136, 120] width 38 height 11
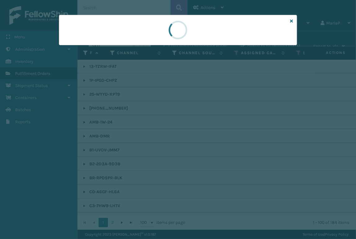
click at [130, 116] on div at bounding box center [178, 119] width 356 height 239
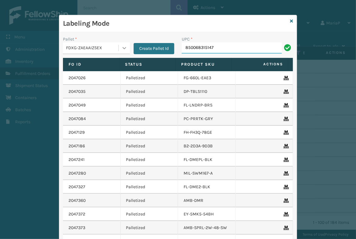
type input "850068315147"
click at [204, 44] on input "UPC *" at bounding box center [236, 47] width 111 height 11
click at [205, 51] on input "UPC *" at bounding box center [236, 47] width 111 height 11
type input "858100007906"
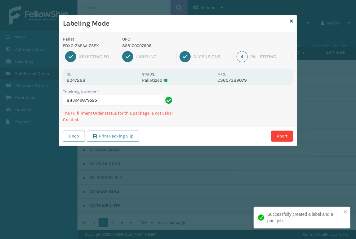
click at [136, 41] on p "UPC" at bounding box center [167, 39] width 91 height 7
click at [137, 41] on p "UPC" at bounding box center [167, 39] width 91 height 7
click at [138, 43] on p "858100007906" at bounding box center [167, 45] width 91 height 7
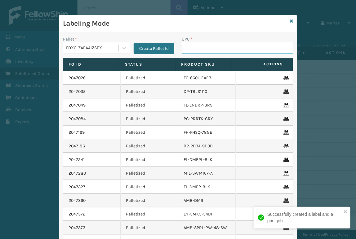
drag, startPoint x: 198, startPoint y: 47, endPoint x: 191, endPoint y: 48, distance: 7.2
click at [198, 47] on input "UPC *" at bounding box center [236, 47] width 111 height 11
paste input "858100007906"
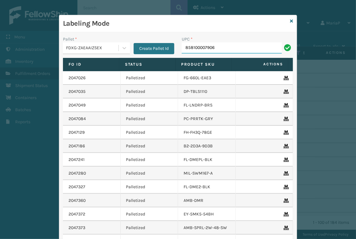
type input "858100007906"
click at [101, 47] on div "FDXG-ZAEAAIZSEX" at bounding box center [92, 48] width 53 height 7
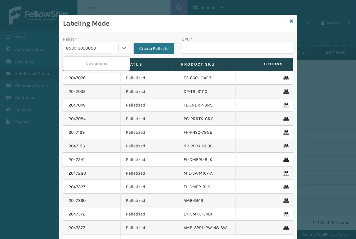
type input "853913008850"
click at [79, 46] on input "853913008850" at bounding box center [81, 48] width 30 height 5
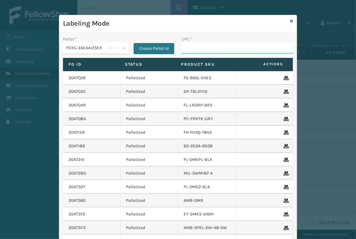
click at [198, 51] on input "UPC *" at bounding box center [236, 47] width 111 height 11
paste input "853913008850"
type input "853913008850"
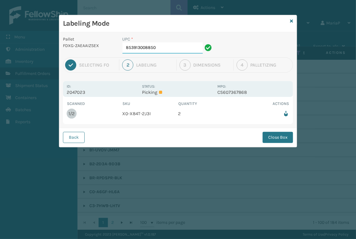
click at [183, 47] on input "853913008850" at bounding box center [162, 47] width 80 height 11
click at [283, 138] on button "Close Box" at bounding box center [277, 137] width 30 height 11
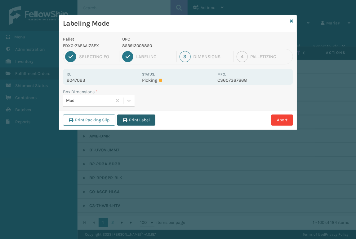
drag, startPoint x: 145, startPoint y: 113, endPoint x: 145, endPoint y: 123, distance: 10.2
click at [146, 115] on div "Print Packing Slip Print Label Abort" at bounding box center [177, 120] width 237 height 19
click at [145, 123] on button "Print Label" at bounding box center [136, 120] width 38 height 11
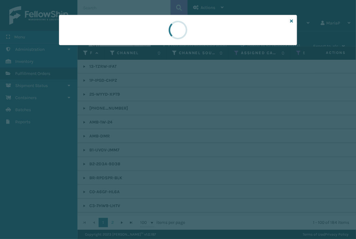
click at [145, 120] on div at bounding box center [178, 119] width 356 height 239
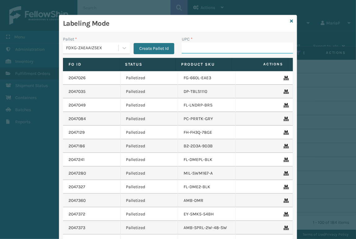
paste input "853913008850"
type input "853913008850"
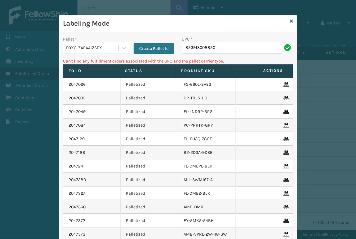
click at [227, 49] on input "853913008850" at bounding box center [231, 47] width 100 height 11
type input "858100007906"
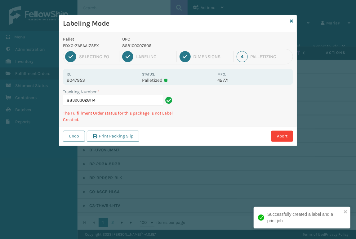
click at [141, 46] on p "858100007906" at bounding box center [167, 45] width 91 height 7
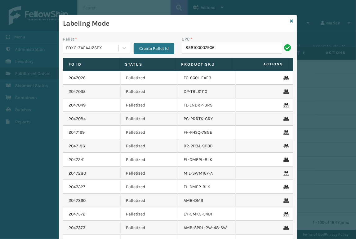
type input "858100007906"
click at [220, 46] on input "UPC *" at bounding box center [236, 47] width 111 height 11
type input "85810000792"
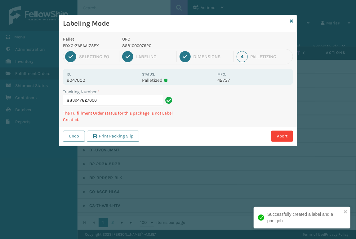
click at [148, 46] on p "858100007920" at bounding box center [167, 45] width 91 height 7
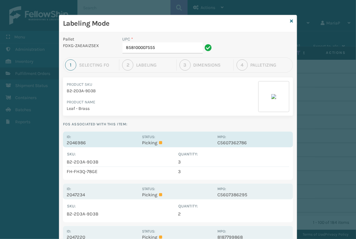
click at [76, 140] on p "2046986" at bounding box center [103, 143] width 72 height 6
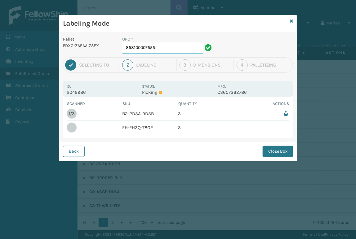
click at [159, 51] on input "858100007555" at bounding box center [162, 47] width 80 height 11
click at [282, 152] on button "Close Box" at bounding box center [277, 151] width 30 height 11
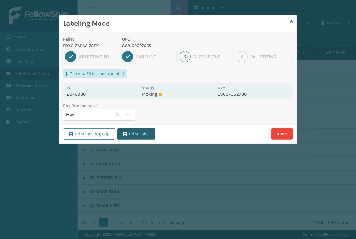
click at [140, 137] on button "Print Label" at bounding box center [136, 134] width 38 height 11
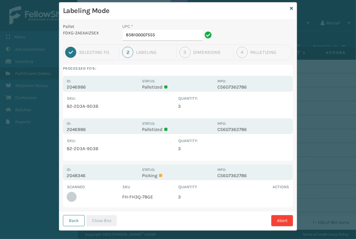
scroll to position [19, 0]
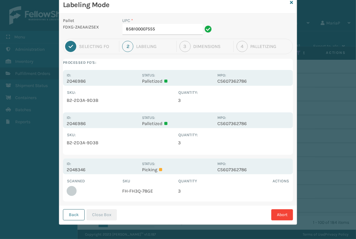
click at [66, 209] on button "Back" at bounding box center [74, 214] width 22 height 11
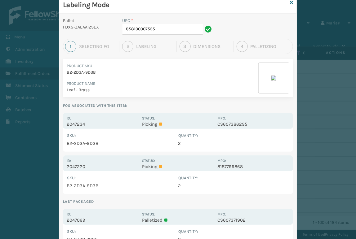
click at [170, 35] on div "UPC * 858100007555" at bounding box center [168, 27] width 99 height 21
click at [165, 30] on input "858100007555" at bounding box center [162, 29] width 80 height 11
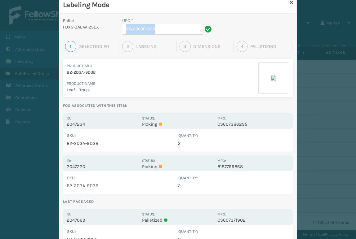
click at [166, 28] on input "858100007555" at bounding box center [162, 29] width 80 height 11
drag, startPoint x: 172, startPoint y: 30, endPoint x: 177, endPoint y: 29, distance: 5.0
click at [173, 30] on input "858100007555" at bounding box center [162, 29] width 80 height 11
click at [187, 27] on input "858100007555" at bounding box center [162, 29] width 80 height 11
drag, startPoint x: 182, startPoint y: 88, endPoint x: 176, endPoint y: 66, distance: 22.8
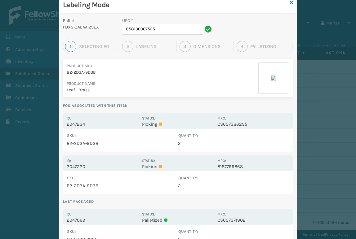
click at [182, 88] on p "Leaf - Brass" at bounding box center [162, 90] width 191 height 7
click at [161, 28] on input "858100007555" at bounding box center [162, 29] width 80 height 11
click at [196, 22] on div "UPC *" at bounding box center [167, 20] width 91 height 7
click at [187, 28] on input "858100007555" at bounding box center [162, 29] width 80 height 11
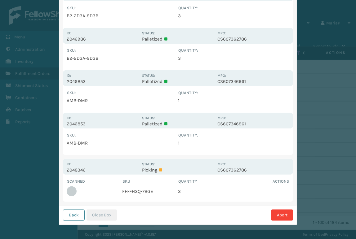
scroll to position [104, 0]
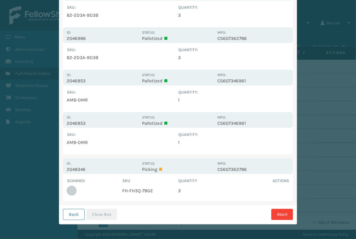
click at [74, 220] on button "Back" at bounding box center [74, 214] width 22 height 11
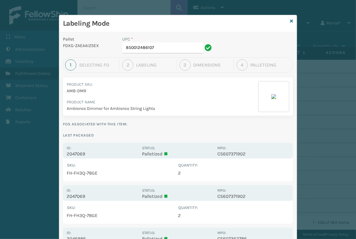
click at [166, 54] on div "UPC * 850012486107" at bounding box center [168, 46] width 99 height 21
click at [163, 52] on input "850012486107" at bounding box center [162, 47] width 80 height 11
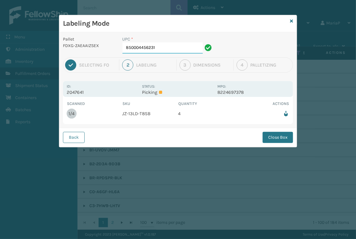
click at [177, 48] on input "850004456231" at bounding box center [162, 47] width 80 height 11
click at [280, 140] on button "Close Box" at bounding box center [277, 137] width 30 height 11
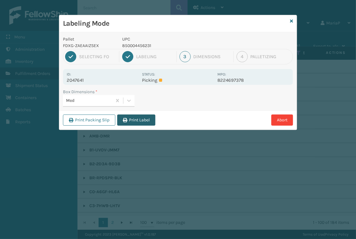
click at [138, 122] on button "Print Label" at bounding box center [136, 120] width 38 height 11
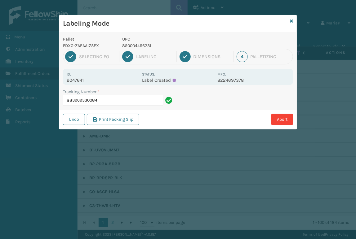
click at [164, 125] on div "Undo Print Packing Slip Abort" at bounding box center [177, 119] width 237 height 19
click at [145, 101] on input "883969330084" at bounding box center [113, 100] width 100 height 11
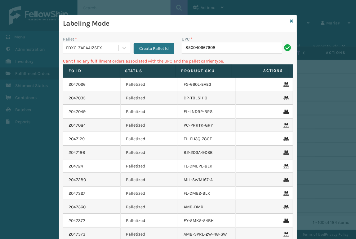
click at [69, 46] on div "FDXG-ZAEAAIZSEX" at bounding box center [92, 48] width 53 height 7
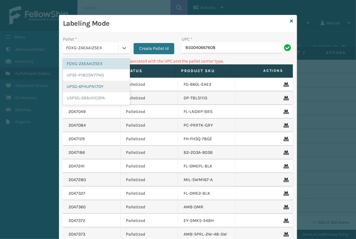
click at [85, 87] on div "UPSG-6FHUPN17DY" at bounding box center [96, 86] width 67 height 11
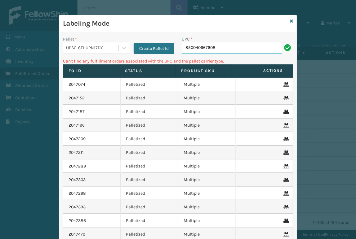
click at [242, 50] on input "850040667608" at bounding box center [231, 47] width 100 height 11
click at [290, 23] on icon at bounding box center [291, 21] width 3 height 4
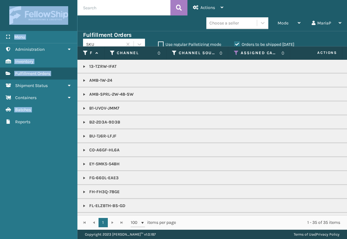
drag, startPoint x: 4, startPoint y: 131, endPoint x: -2, endPoint y: 130, distance: 6.3
click at [0, 130] on html "Menu Administration Inventory Fulfillment Orders Shipment Status Containers Bat…" at bounding box center [173, 119] width 347 height 239
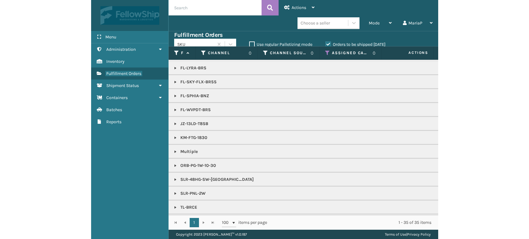
scroll to position [155, 0]
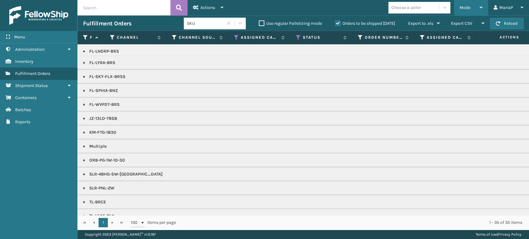
click at [468, 8] on span "Mode" at bounding box center [464, 7] width 11 height 5
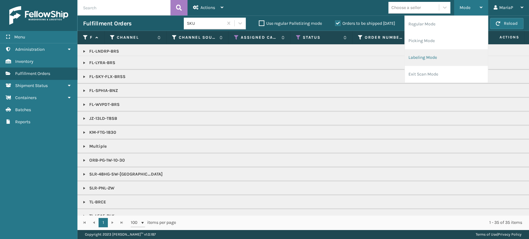
click at [435, 53] on li "Labeling Mode" at bounding box center [445, 57] width 83 height 17
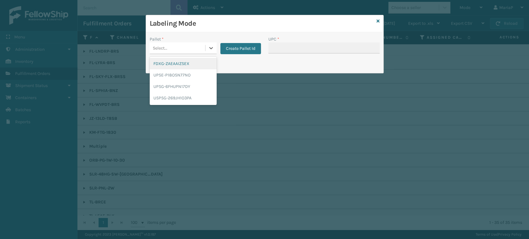
click at [199, 50] on div "Select..." at bounding box center [177, 48] width 55 height 10
click at [184, 94] on div "USPSG-269JH1O3PA" at bounding box center [183, 97] width 67 height 11
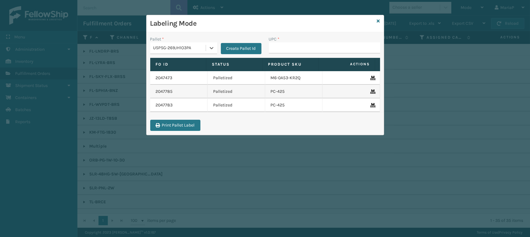
drag, startPoint x: 0, startPoint y: 15, endPoint x: 17, endPoint y: 11, distance: 18.0
click at [17, 11] on div "Labeling Mode Pallet * option USPSG-269JH1O3PA, selected. 0 results available. …" at bounding box center [265, 118] width 530 height 237
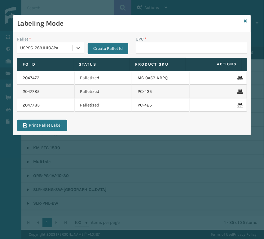
drag, startPoint x: 263, startPoint y: 17, endPoint x: 281, endPoint y: 16, distance: 18.6
click at [264, 16] on html "Menu Administration Inventory Fulfillment Orders Shipment Status Containers Bat…" at bounding box center [132, 119] width 264 height 239
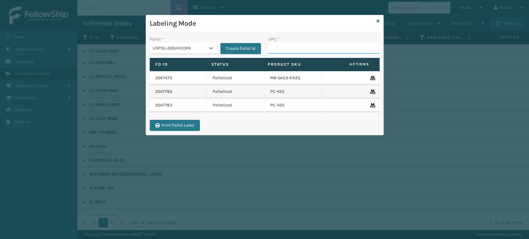
click at [310, 49] on input "UPC *" at bounding box center [323, 47] width 111 height 11
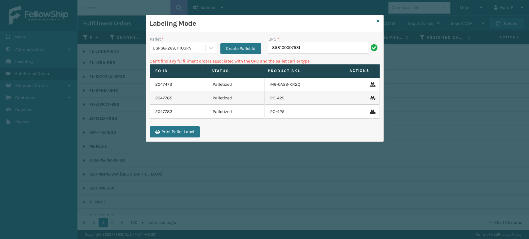
click at [190, 48] on div "USPSG-269JH1O3PA" at bounding box center [179, 48] width 53 height 7
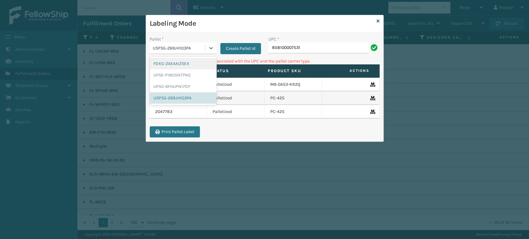
click at [180, 65] on div "FDXG-ZAEAAIZSEX" at bounding box center [183, 63] width 67 height 11
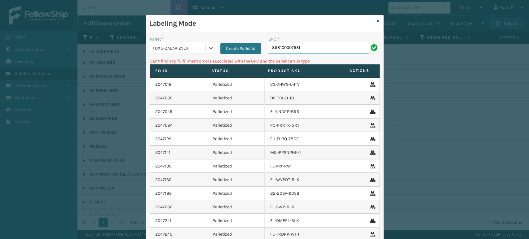
click at [293, 50] on input "858100007531" at bounding box center [318, 47] width 100 height 11
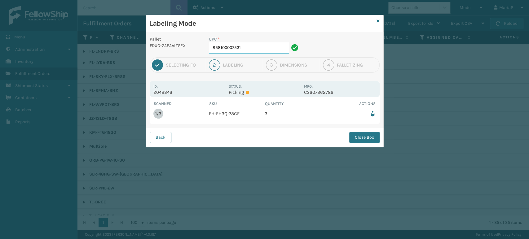
click at [275, 51] on input "858100007531" at bounding box center [249, 47] width 80 height 11
click at [354, 143] on div "Back Close Box" at bounding box center [264, 137] width 237 height 19
click at [357, 139] on button "Close Box" at bounding box center [364, 137] width 30 height 11
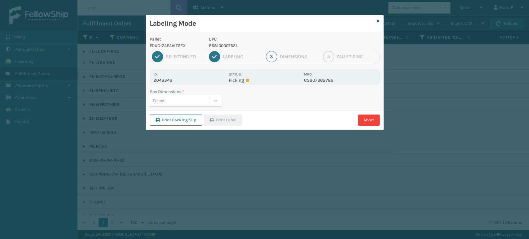
click at [204, 98] on div "Select..." at bounding box center [180, 101] width 60 height 10
click at [238, 122] on button "Print Label" at bounding box center [223, 120] width 38 height 11
click at [236, 120] on div "Labeling Mode Pallet FDXG-ZAEAAIZSEX UPC 858100007531 1 Selecting FO 2 Labeling…" at bounding box center [264, 119] width 529 height 239
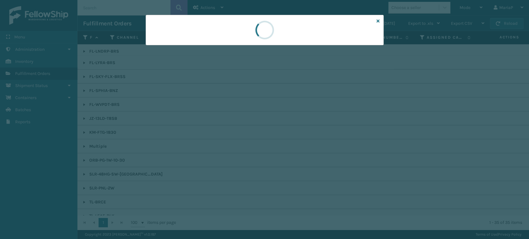
click at [237, 121] on div at bounding box center [264, 119] width 529 height 239
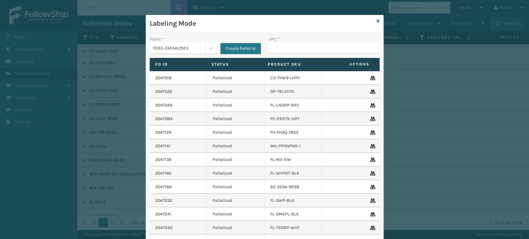
click at [377, 19] on div "Labeling Mode" at bounding box center [264, 23] width 237 height 17
click at [376, 19] on icon at bounding box center [377, 21] width 3 height 4
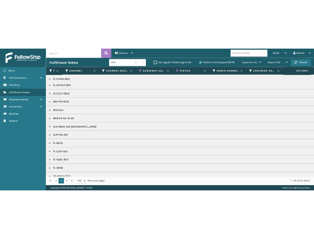
scroll to position [167, 0]
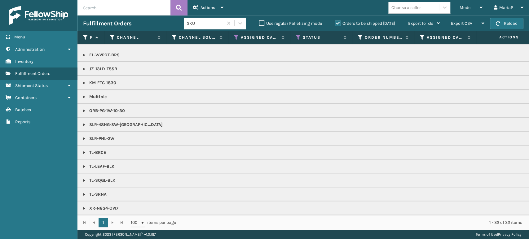
drag, startPoint x: 460, startPoint y: 8, endPoint x: 475, endPoint y: 22, distance: 21.3
click at [461, 7] on span "Mode" at bounding box center [464, 7] width 11 height 5
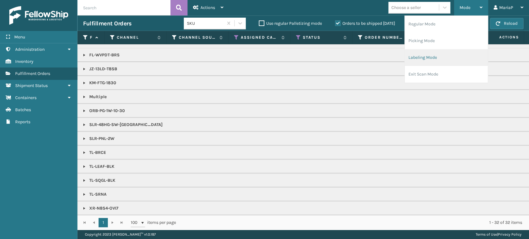
click at [436, 58] on li "Labeling Mode" at bounding box center [445, 57] width 83 height 17
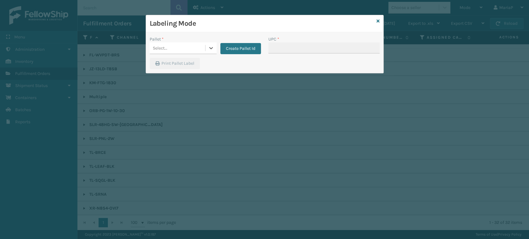
drag, startPoint x: 176, startPoint y: 46, endPoint x: 180, endPoint y: 46, distance: 4.1
click at [177, 46] on div "Select..." at bounding box center [177, 48] width 55 height 10
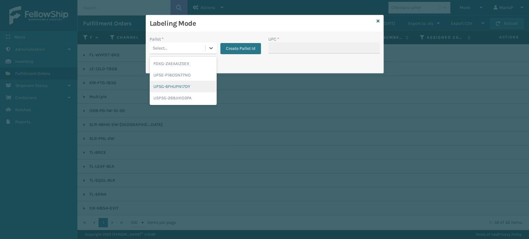
click at [189, 89] on div "UPSG-6FHUPN17DY" at bounding box center [183, 86] width 67 height 11
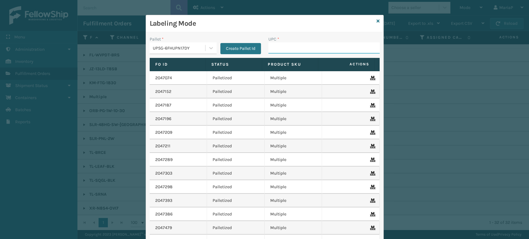
click at [275, 47] on input "UPC *" at bounding box center [323, 47] width 111 height 11
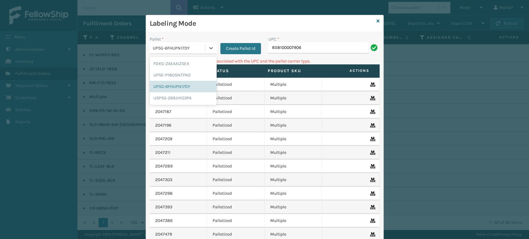
drag, startPoint x: 186, startPoint y: 52, endPoint x: 190, endPoint y: 63, distance: 10.9
click at [186, 52] on div "UPSG-6FHUPN17DY" at bounding box center [177, 48] width 55 height 10
click at [177, 62] on div "FDXG-ZAEAAIZSEX" at bounding box center [183, 63] width 67 height 11
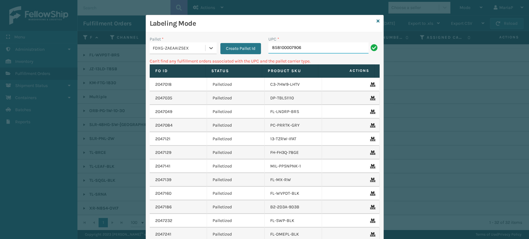
click at [292, 50] on input "858100007906" at bounding box center [318, 47] width 100 height 11
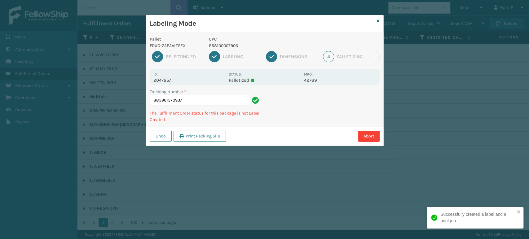
click at [232, 46] on p "858100007906" at bounding box center [254, 45] width 91 height 7
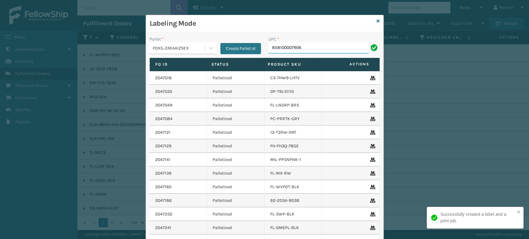
click at [313, 51] on input "858100007906" at bounding box center [318, 47] width 100 height 11
click at [312, 51] on input "858100007906" at bounding box center [318, 47] width 100 height 11
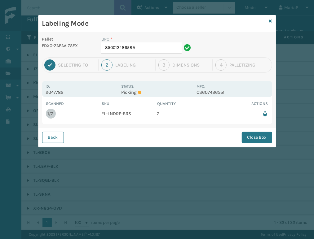
click at [263, 136] on button "Close Box" at bounding box center [257, 137] width 30 height 11
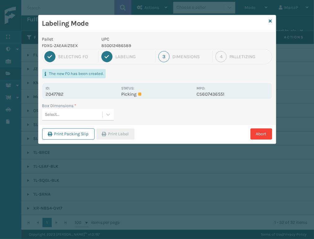
click at [64, 116] on div "Select..." at bounding box center [72, 115] width 60 height 10
click at [116, 138] on button "Print Label" at bounding box center [115, 134] width 38 height 11
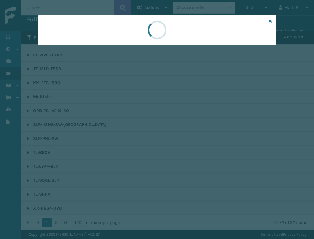
click at [116, 138] on div at bounding box center [157, 119] width 314 height 239
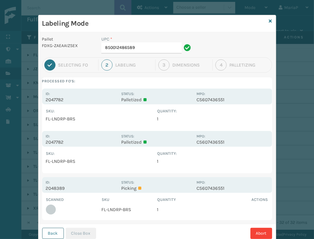
click at [46, 234] on button "Back" at bounding box center [53, 233] width 22 height 11
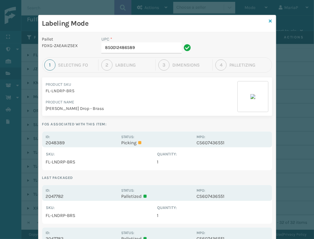
click at [269, 21] on icon at bounding box center [270, 21] width 3 height 4
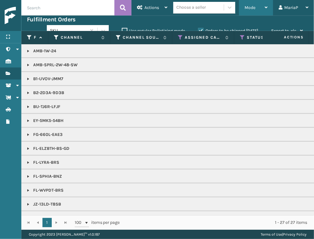
click at [256, 8] on div "Mode" at bounding box center [255, 7] width 23 height 15
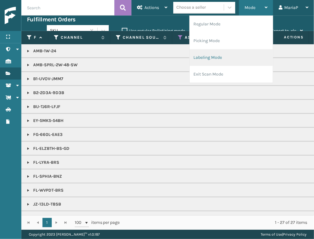
click at [231, 60] on li "Labeling Mode" at bounding box center [231, 57] width 83 height 17
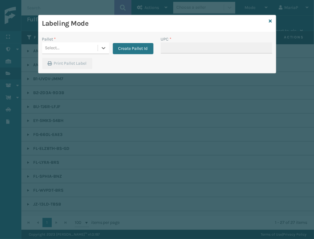
click at [68, 47] on div "Select..." at bounding box center [69, 48] width 55 height 10
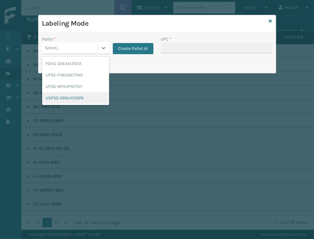
click at [77, 96] on div "USPSG-269JH1O3PA" at bounding box center [75, 97] width 67 height 11
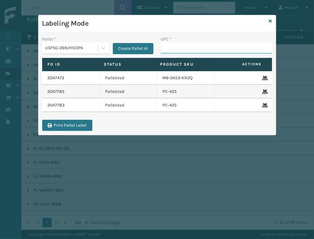
click at [173, 52] on input "UPC *" at bounding box center [216, 47] width 111 height 11
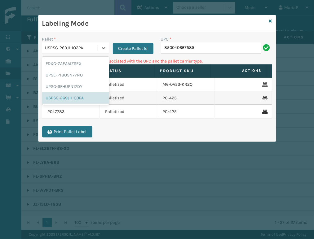
click at [81, 46] on div "USPSG-269JH1O3PA" at bounding box center [71, 48] width 53 height 7
click at [80, 62] on div "FDXG-ZAEAAIZSEX" at bounding box center [75, 63] width 67 height 11
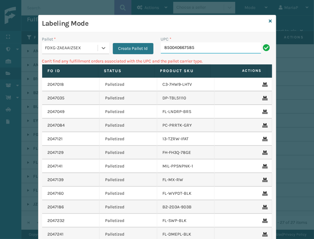
click at [220, 51] on input "850040667585" at bounding box center [211, 47] width 100 height 11
click at [269, 22] on icon at bounding box center [270, 21] width 3 height 4
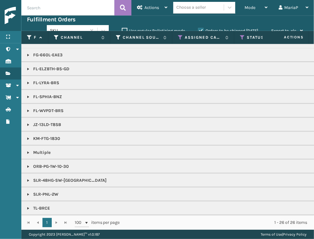
scroll to position [22, 0]
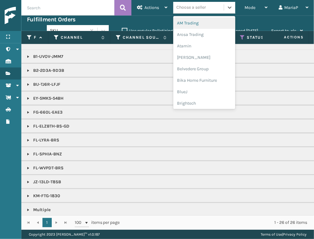
click at [214, 8] on div "Choose a seller" at bounding box center [198, 7] width 50 height 10
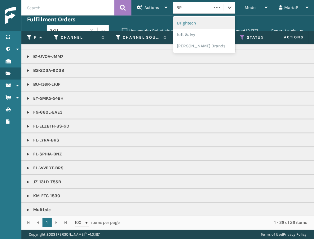
click at [198, 21] on div "Brightech" at bounding box center [204, 22] width 62 height 11
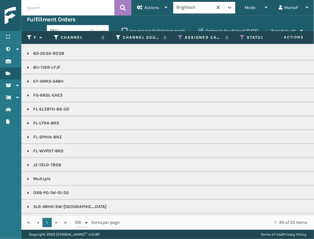
scroll to position [69, 0]
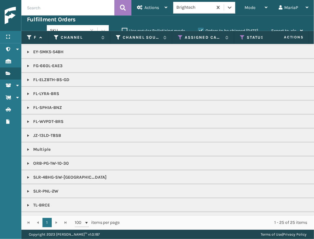
click at [62, 4] on input "text" at bounding box center [67, 7] width 93 height 15
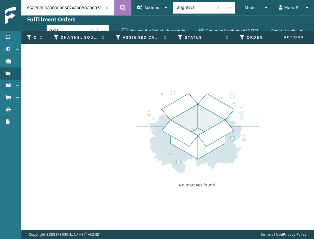
drag, startPoint x: 72, startPoint y: 10, endPoint x: 2, endPoint y: 7, distance: 69.4
click at [0, 7] on html "Menu Administration Inventory Fulfillment Orders Shipment Status Containers Bat…" at bounding box center [157, 119] width 314 height 239
click at [201, 30] on label "Orders to be shipped [DATE]" at bounding box center [228, 30] width 60 height 5
click at [198, 30] on input "Orders to be shipped [DATE]" at bounding box center [198, 29] width 0 height 4
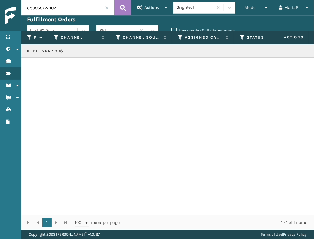
click at [26, 50] on link at bounding box center [28, 51] width 5 height 5
click at [37, 63] on td "2047782" at bounding box center [62, 68] width 62 height 20
click at [38, 60] on td "2047782" at bounding box center [62, 68] width 62 height 20
click at [43, 65] on link "2047782" at bounding box center [45, 68] width 17 height 6
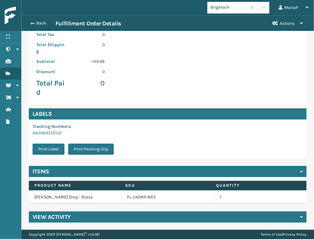
scroll to position [163, 0]
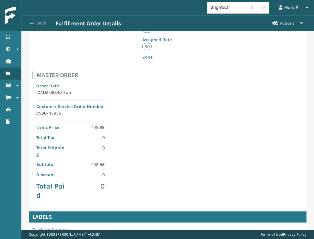
click at [30, 21] on span "button" at bounding box center [32, 23] width 4 height 4
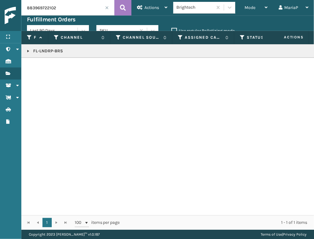
click at [107, 7] on span at bounding box center [107, 8] width 4 height 4
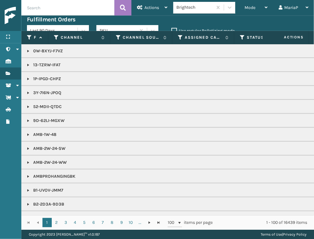
click at [242, 40] on icon at bounding box center [242, 38] width 5 height 6
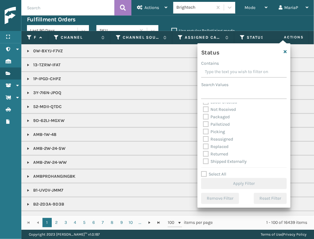
scroll to position [34, 0]
click at [207, 131] on label "Picking" at bounding box center [214, 131] width 22 height 5
click at [203, 131] on input "Picking" at bounding box center [203, 130] width 0 height 4
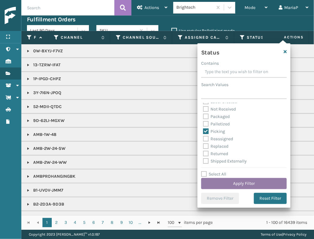
click at [240, 185] on button "Apply Filter" at bounding box center [243, 183] width 85 height 11
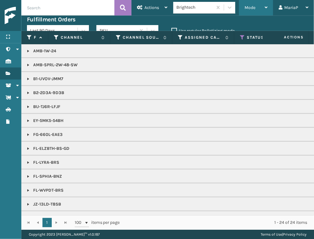
click at [254, 2] on div "Mode" at bounding box center [255, 7] width 23 height 15
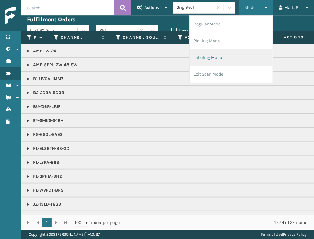
click at [235, 57] on li "Labeling Mode" at bounding box center [231, 57] width 83 height 17
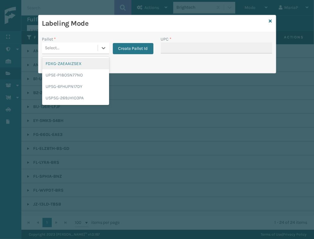
drag, startPoint x: 84, startPoint y: 46, endPoint x: 86, endPoint y: 56, distance: 10.7
click at [84, 46] on div "Select..." at bounding box center [69, 48] width 55 height 10
click at [87, 64] on div "FDXG-ZAEAAIZSEX" at bounding box center [75, 63] width 67 height 11
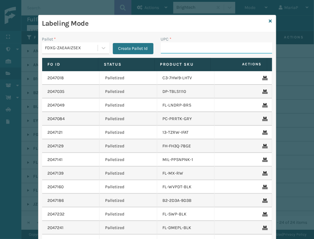
click at [174, 50] on input "UPC *" at bounding box center [216, 47] width 111 height 11
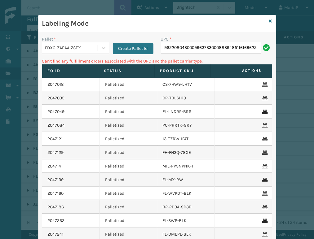
scroll to position [0, 74]
click at [216, 47] on input "96220804300099637330008839485116169622085030005955074300883969722102" at bounding box center [211, 47] width 100 height 11
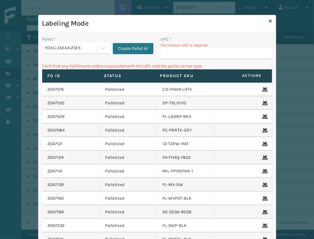
click at [170, 53] on input "UPC *" at bounding box center [216, 53] width 111 height 11
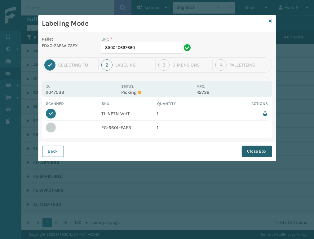
click at [263, 150] on button "Close Box" at bounding box center [257, 151] width 30 height 11
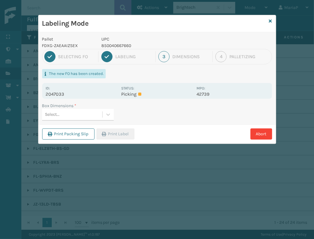
click at [87, 116] on div "Select..." at bounding box center [72, 115] width 60 height 10
click at [123, 131] on button "Print Label" at bounding box center [115, 134] width 38 height 11
click at [123, 131] on div "Labeling Mode Pallet FDXG-ZAEAAIZSEX UPC 850040667660 1 Selecting FO 2 Labeling…" at bounding box center [157, 119] width 314 height 239
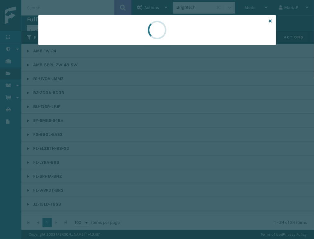
click at [123, 131] on div at bounding box center [157, 119] width 314 height 239
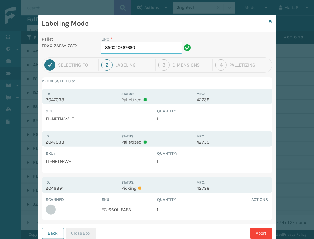
click at [146, 42] on input "850040667660" at bounding box center [141, 47] width 80 height 11
drag, startPoint x: 55, startPoint y: 232, endPoint x: 59, endPoint y: 226, distance: 7.0
click at [55, 232] on button "Back" at bounding box center [53, 233] width 22 height 11
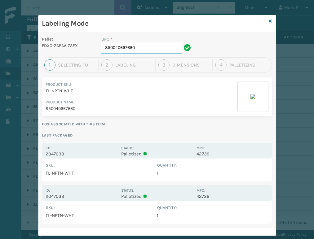
click at [141, 46] on input "850040667660" at bounding box center [141, 47] width 80 height 11
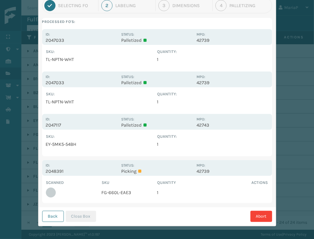
scroll to position [61, 0]
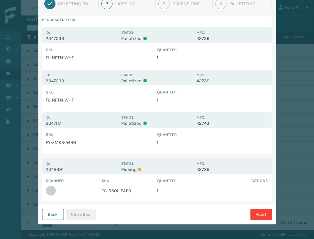
click at [58, 213] on button "Back" at bounding box center [53, 214] width 22 height 11
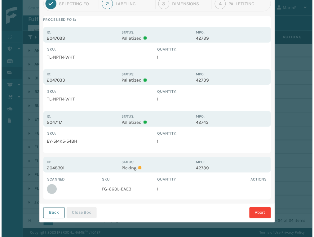
scroll to position [0, 0]
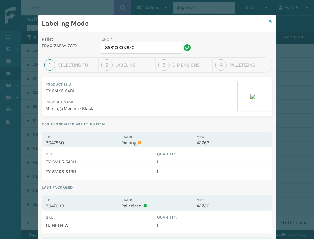
click at [269, 22] on icon at bounding box center [270, 21] width 3 height 4
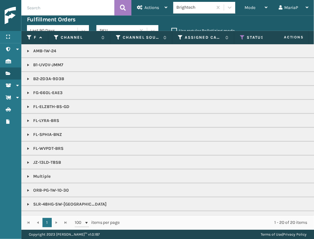
click at [257, 7] on div "Mode" at bounding box center [255, 7] width 23 height 15
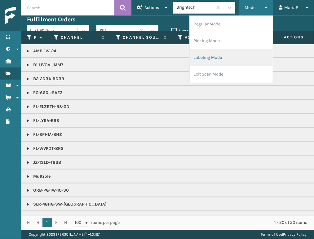
click at [237, 54] on li "Labeling Mode" at bounding box center [231, 57] width 83 height 17
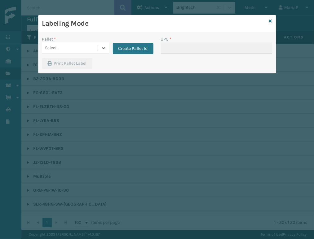
click at [74, 44] on div "Select..." at bounding box center [69, 48] width 55 height 10
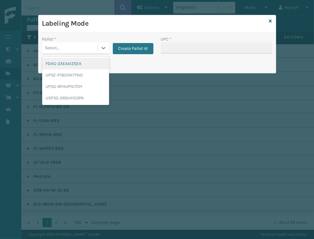
click at [81, 63] on div "FDXG-ZAEAAIZSEX" at bounding box center [75, 63] width 67 height 11
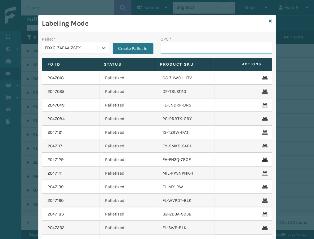
click at [165, 48] on input "UPC *" at bounding box center [216, 47] width 111 height 11
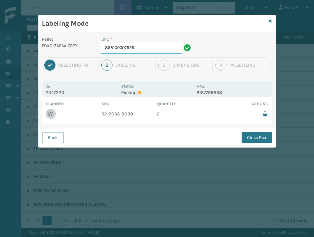
click at [138, 51] on input "858100007555" at bounding box center [141, 47] width 80 height 11
click at [262, 138] on button "Close Box" at bounding box center [257, 137] width 30 height 11
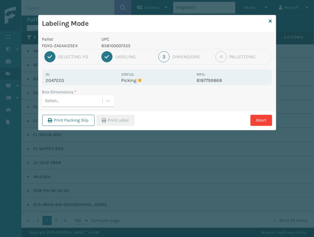
click at [82, 101] on div "Select..." at bounding box center [72, 101] width 60 height 10
click at [119, 120] on button "Print Label" at bounding box center [115, 120] width 38 height 11
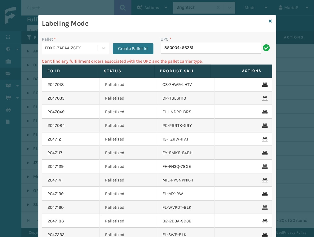
click at [71, 46] on div "FDXG-ZAEAAIZSEX" at bounding box center [71, 48] width 53 height 7
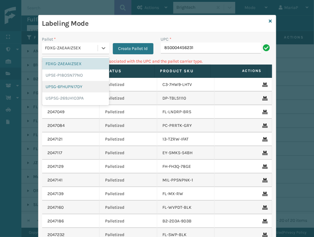
click at [63, 82] on div "UPSG-6FHUPN17DY" at bounding box center [75, 86] width 67 height 11
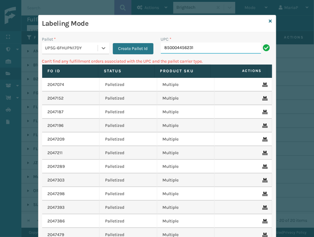
click at [210, 45] on input "850004456231" at bounding box center [211, 47] width 100 height 11
click at [207, 46] on input "850004456231" at bounding box center [211, 47] width 100 height 11
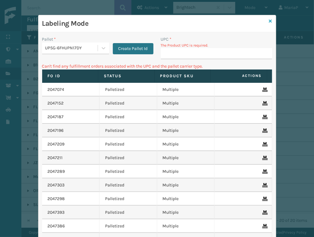
click at [269, 20] on icon at bounding box center [270, 21] width 3 height 4
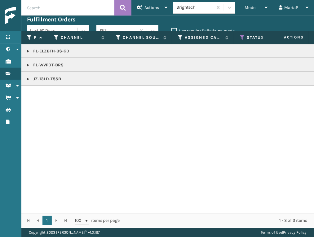
click at [27, 79] on link at bounding box center [28, 78] width 5 height 5
click at [28, 65] on link at bounding box center [28, 65] width 5 height 5
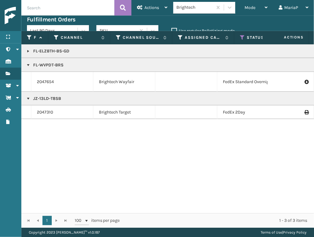
click at [27, 49] on link at bounding box center [28, 51] width 5 height 5
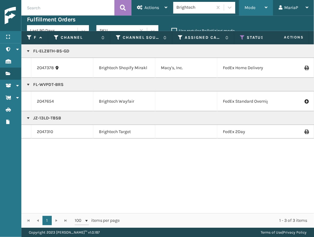
click at [256, 6] on div "Mode" at bounding box center [255, 7] width 23 height 15
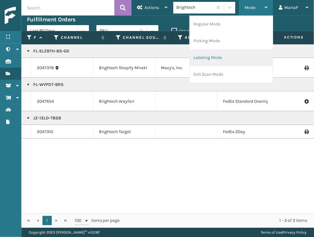
click at [229, 59] on li "Labeling Mode" at bounding box center [231, 57] width 83 height 17
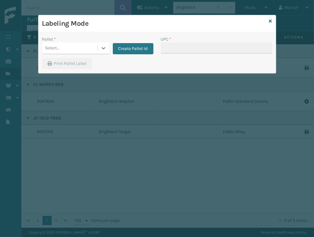
click at [94, 49] on div "Select..." at bounding box center [69, 48] width 55 height 10
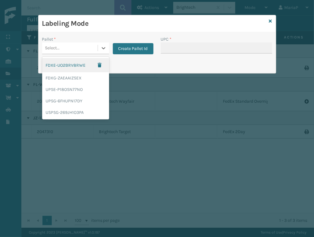
click at [93, 59] on div "FDXE-UO2BRV8RWE" at bounding box center [75, 65] width 67 height 14
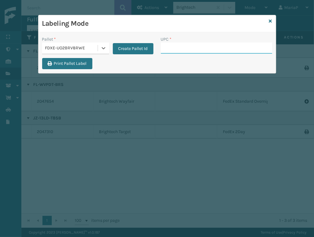
drag, startPoint x: 190, startPoint y: 48, endPoint x: 194, endPoint y: 48, distance: 3.4
click at [191, 48] on input "UPC *" at bounding box center [216, 47] width 111 height 11
click at [270, 20] on icon at bounding box center [270, 21] width 3 height 4
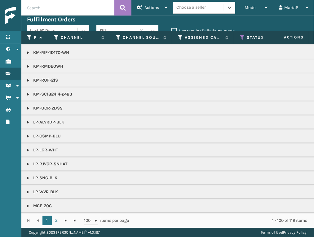
scroll to position [482, 0]
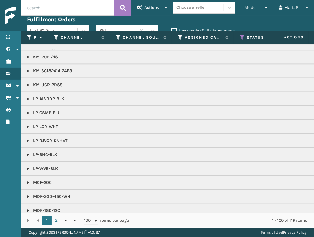
click at [177, 40] on th "Assigned Carrier Service" at bounding box center [203, 37] width 62 height 13
click at [178, 40] on icon at bounding box center [180, 38] width 5 height 6
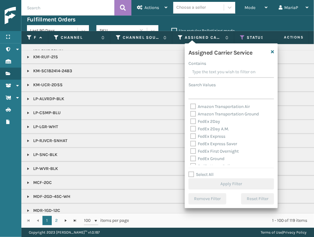
click at [189, 176] on label "Select All" at bounding box center [200, 174] width 25 height 5
click at [189, 171] on input "Select All" at bounding box center [234, 171] width 93 height 1
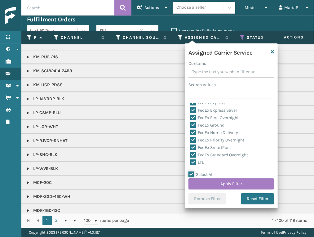
scroll to position [69, 0]
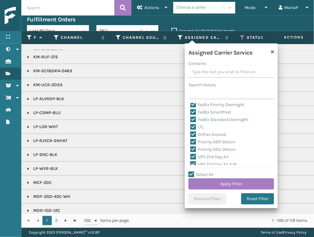
click at [194, 124] on label "LTL" at bounding box center [197, 126] width 14 height 5
click at [190, 124] on input "LTL" at bounding box center [190, 125] width 0 height 4
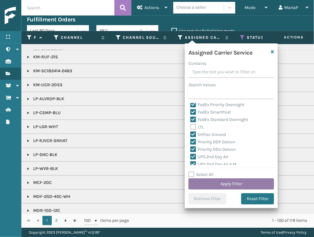
click at [247, 181] on button "Apply Filter" at bounding box center [230, 183] width 85 height 11
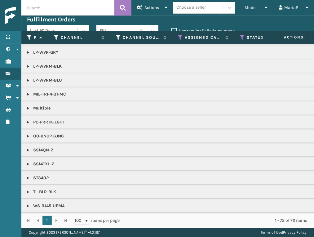
scroll to position [490, 0]
click at [181, 38] on icon at bounding box center [180, 38] width 5 height 6
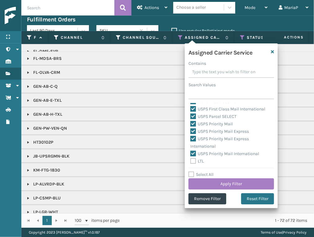
scroll to position [283, 0]
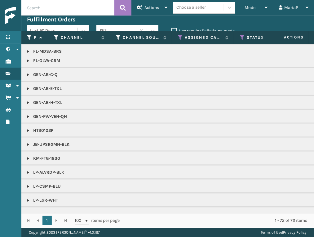
click at [27, 128] on link at bounding box center [28, 130] width 5 height 5
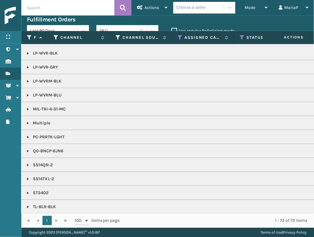
scroll to position [509, 0]
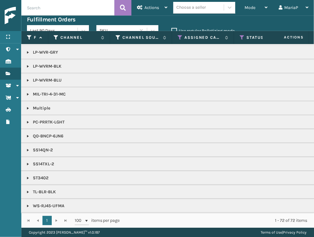
drag, startPoint x: 301, startPoint y: 168, endPoint x: 296, endPoint y: 168, distance: 4.6
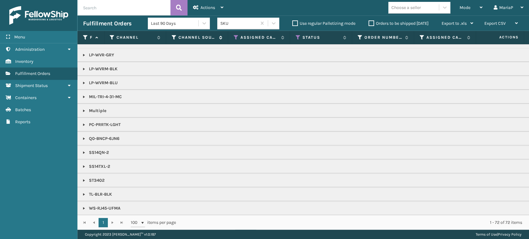
scroll to position [507, 0]
click at [407, 6] on div "Choose a seller" at bounding box center [405, 7] width 29 height 7
click at [400, 23] on div "SleepGeekz" at bounding box center [419, 22] width 62 height 11
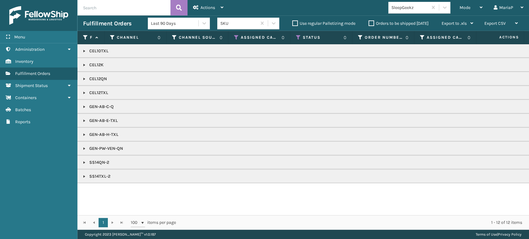
drag, startPoint x: 279, startPoint y: 216, endPoint x: 280, endPoint y: 212, distance: 4.2
click at [279, 216] on div "1 1 100 items per page 1 - 12 of 12 items" at bounding box center [302, 222] width 451 height 15
click at [280, 209] on div "CEL10TXL CEL12K CEL12QN CEL12TXL GEN-AB-C-Q GEN-AB-E-TXL GEN-AB-H-TXL GEN-PW-VE…" at bounding box center [302, 129] width 451 height 171
click at [472, 9] on div "Mode" at bounding box center [470, 7] width 23 height 15
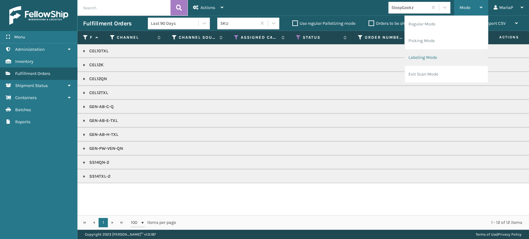
click at [431, 59] on li "Labeling Mode" at bounding box center [445, 57] width 83 height 17
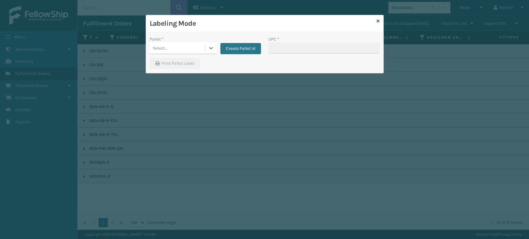
click at [168, 51] on div "Select..." at bounding box center [177, 48] width 55 height 10
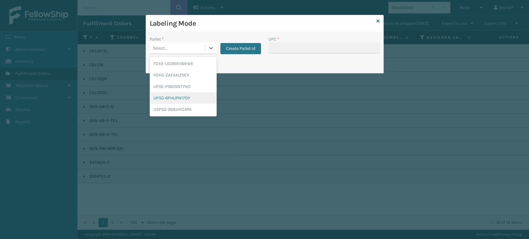
click at [179, 95] on div "UPSG-6FHUPN17DY" at bounding box center [183, 97] width 67 height 11
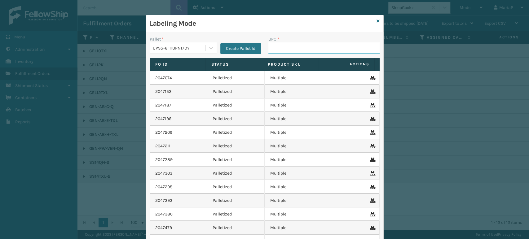
click at [282, 43] on input "UPC *" at bounding box center [323, 47] width 111 height 11
click at [185, 52] on div "UPSG-6FHUPN17DY" at bounding box center [177, 48] width 55 height 10
drag, startPoint x: 300, startPoint y: 51, endPoint x: 297, endPoint y: 50, distance: 3.1
click at [300, 51] on input "UPC *" at bounding box center [323, 47] width 111 height 11
click at [278, 55] on div "UPC *" at bounding box center [323, 47] width 119 height 22
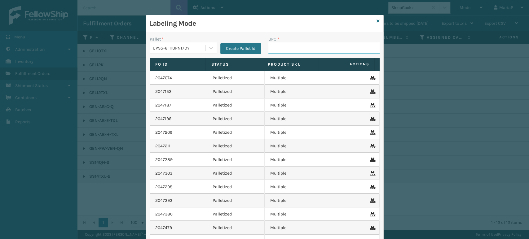
click at [270, 45] on input "UPC *" at bounding box center [323, 47] width 111 height 11
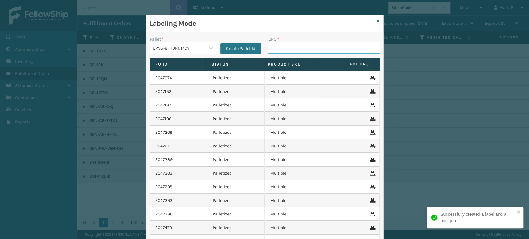
click at [283, 51] on input "UPC *" at bounding box center [323, 47] width 111 height 11
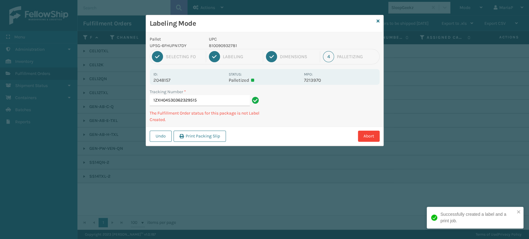
click at [234, 41] on p "UPC" at bounding box center [254, 39] width 91 height 7
click at [231, 44] on p "810090932781" at bounding box center [254, 45] width 91 height 7
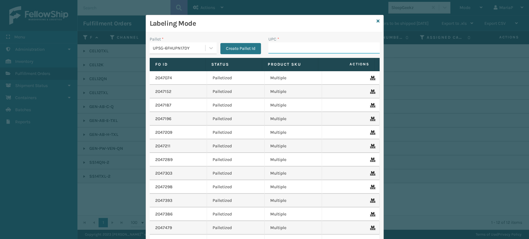
click at [277, 46] on input "UPC *" at bounding box center [323, 47] width 111 height 11
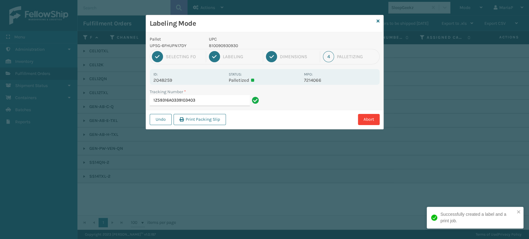
click at [228, 46] on p "810090930930" at bounding box center [254, 45] width 91 height 7
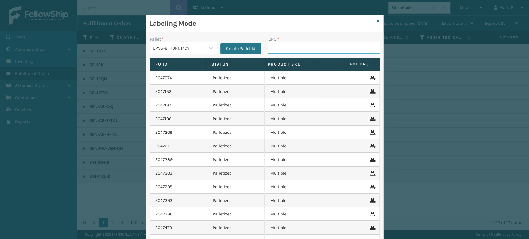
paste input "810090930930"
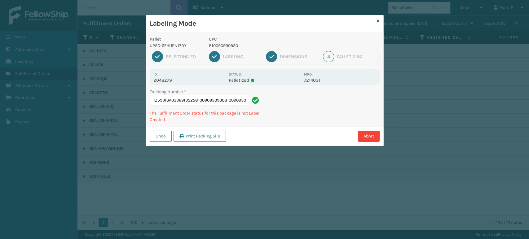
scroll to position [0, 0]
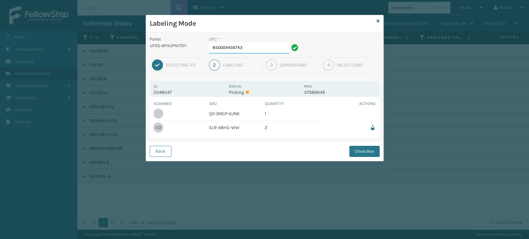
click at [257, 50] on input "850004456743" at bounding box center [249, 47] width 80 height 11
click at [249, 49] on input "850004456743" at bounding box center [249, 47] width 80 height 11
click at [365, 153] on button "Close Box" at bounding box center [364, 151] width 30 height 11
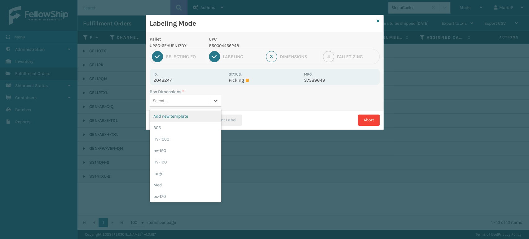
click at [180, 97] on div "Select..." at bounding box center [180, 101] width 60 height 10
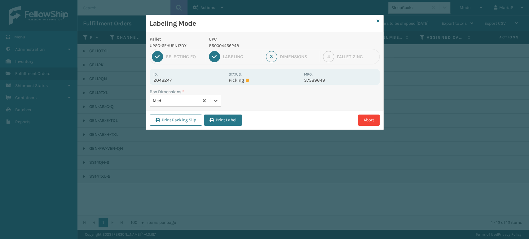
click at [221, 121] on button "Print Label" at bounding box center [223, 120] width 38 height 11
click at [221, 121] on div "Labeling Mode Pallet UPSG-6FHUPN17DY UPC 850004456248 1 Selecting FO 2 Labeling…" at bounding box center [264, 119] width 529 height 239
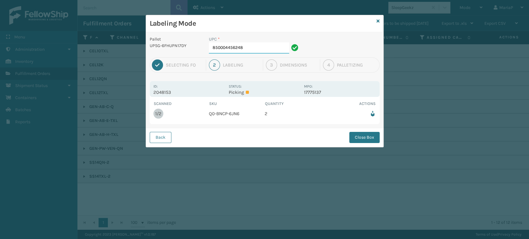
click at [251, 50] on input "850004456248" at bounding box center [249, 47] width 80 height 11
click at [355, 139] on button "Close Box" at bounding box center [364, 137] width 30 height 11
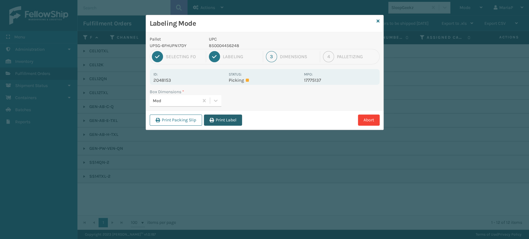
click at [241, 118] on button "Print Label" at bounding box center [223, 120] width 38 height 11
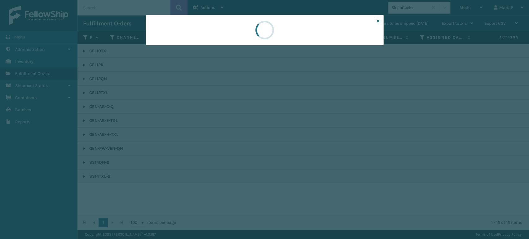
click at [241, 118] on div at bounding box center [264, 119] width 529 height 239
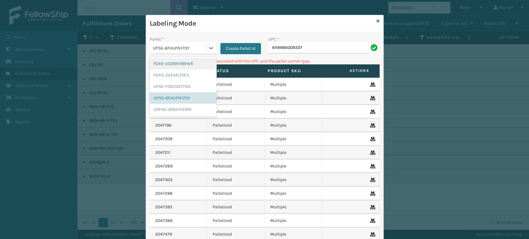
click at [173, 46] on div "UPSG-6FHUPN17DY" at bounding box center [179, 48] width 53 height 7
click at [174, 75] on div "FDXG-ZAEAAIZSEX" at bounding box center [183, 74] width 67 height 11
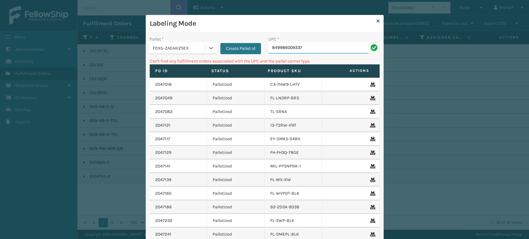
click at [329, 48] on input "849986009337" at bounding box center [318, 47] width 100 height 11
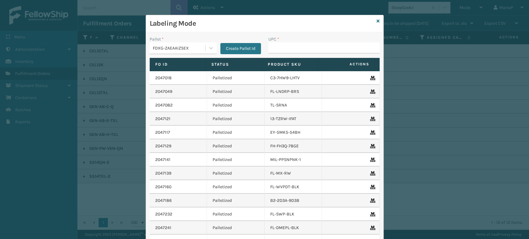
click at [281, 43] on input "UPC *" at bounding box center [323, 47] width 111 height 11
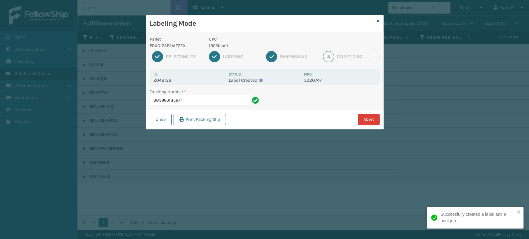
click at [367, 118] on button "Abort" at bounding box center [369, 119] width 22 height 11
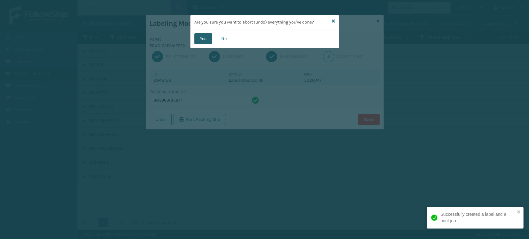
click at [202, 35] on button "Yes" at bounding box center [203, 38] width 18 height 11
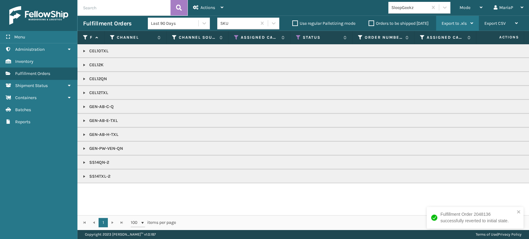
drag, startPoint x: 459, startPoint y: 41, endPoint x: 459, endPoint y: 24, distance: 16.4
click at [459, 40] on th "Assigned Carrier" at bounding box center [445, 37] width 62 height 13
click at [469, 7] on span "Mode" at bounding box center [464, 7] width 11 height 5
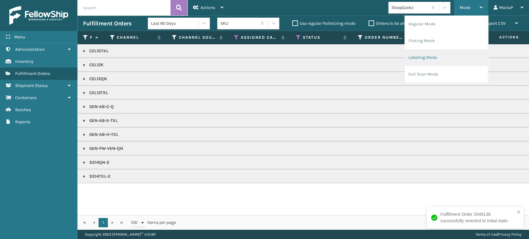
click at [448, 64] on li "Labeling Mode" at bounding box center [445, 57] width 83 height 17
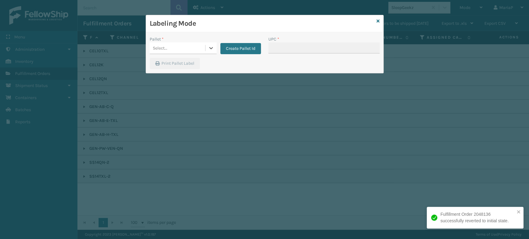
drag, startPoint x: 177, startPoint y: 47, endPoint x: 186, endPoint y: 45, distance: 9.9
click at [186, 45] on div "Select..." at bounding box center [177, 48] width 55 height 10
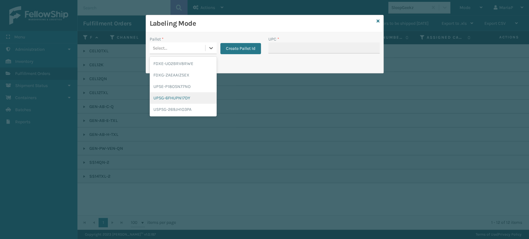
click at [192, 96] on div "UPSG-6FHUPN17DY" at bounding box center [183, 97] width 67 height 11
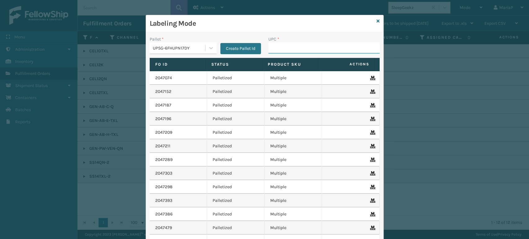
click at [277, 50] on input "UPC *" at bounding box center [323, 47] width 111 height 11
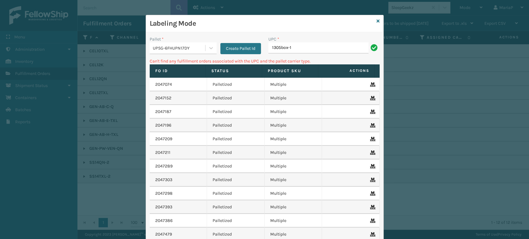
click at [198, 50] on div "UPSG-6FHUPN17DY" at bounding box center [179, 48] width 53 height 7
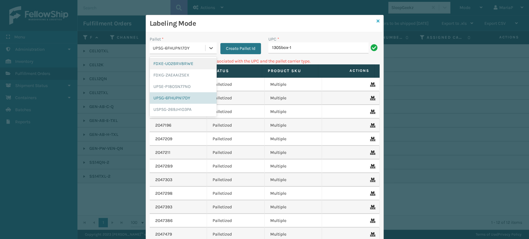
click at [376, 20] on icon at bounding box center [377, 21] width 3 height 4
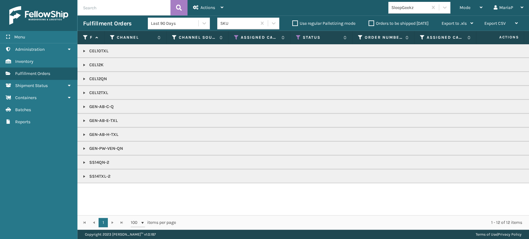
click at [410, 7] on div "SleepGeekz" at bounding box center [409, 7] width 37 height 7
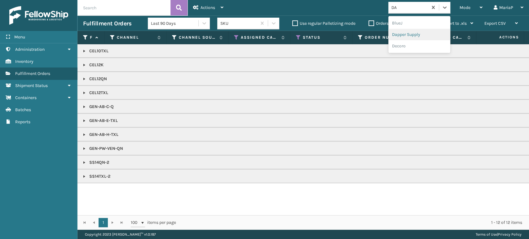
click at [417, 36] on div "Dapper Supply" at bounding box center [419, 34] width 62 height 11
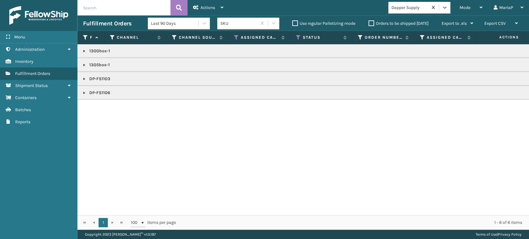
click at [82, 52] on link at bounding box center [84, 51] width 5 height 5
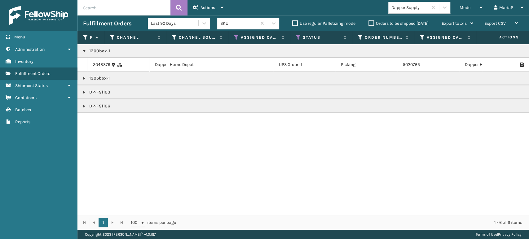
click at [82, 77] on link at bounding box center [84, 78] width 5 height 5
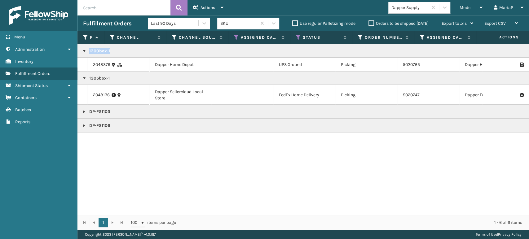
click at [82, 77] on link at bounding box center [84, 78] width 5 height 5
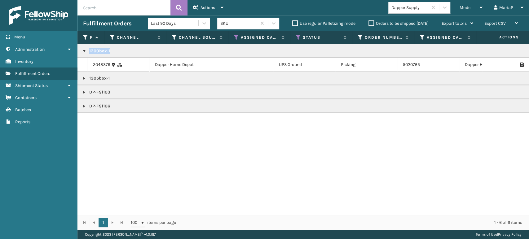
click at [82, 77] on link at bounding box center [84, 78] width 5 height 5
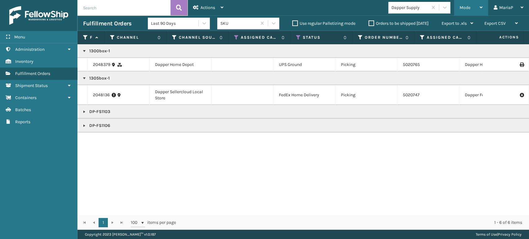
click at [466, 8] on span "Mode" at bounding box center [464, 7] width 11 height 5
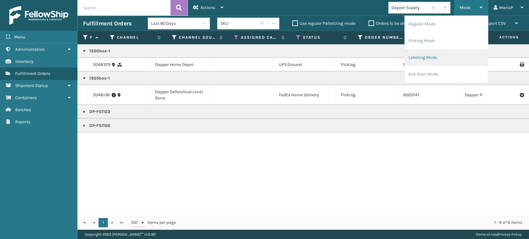
click at [455, 59] on li "Labeling Mode" at bounding box center [445, 57] width 83 height 17
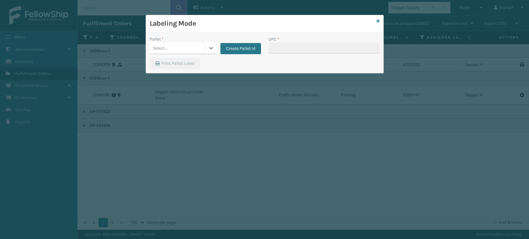
click at [174, 44] on div "Select..." at bounding box center [177, 48] width 55 height 10
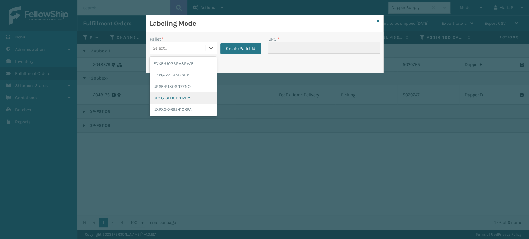
click at [187, 100] on div "UPSG-6FHUPN17DY" at bounding box center [183, 97] width 67 height 11
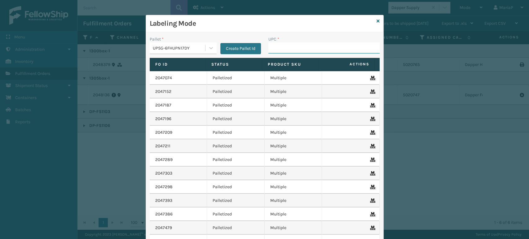
click at [271, 46] on input "UPC *" at bounding box center [323, 47] width 111 height 11
paste input "1300box-1"
click at [300, 43] on input "UPC *" at bounding box center [323, 47] width 111 height 11
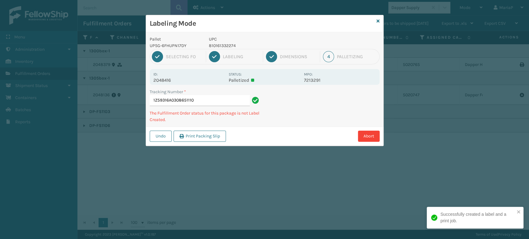
click at [219, 43] on p "810161332274" at bounding box center [254, 45] width 91 height 7
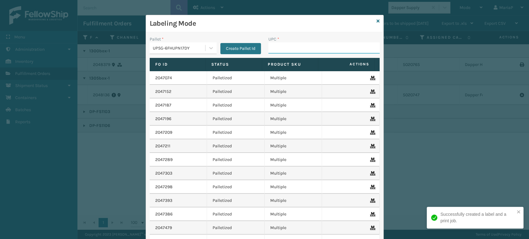
click at [280, 46] on input "UPC *" at bounding box center [323, 47] width 111 height 11
